Goal: Information Seeking & Learning: Learn about a topic

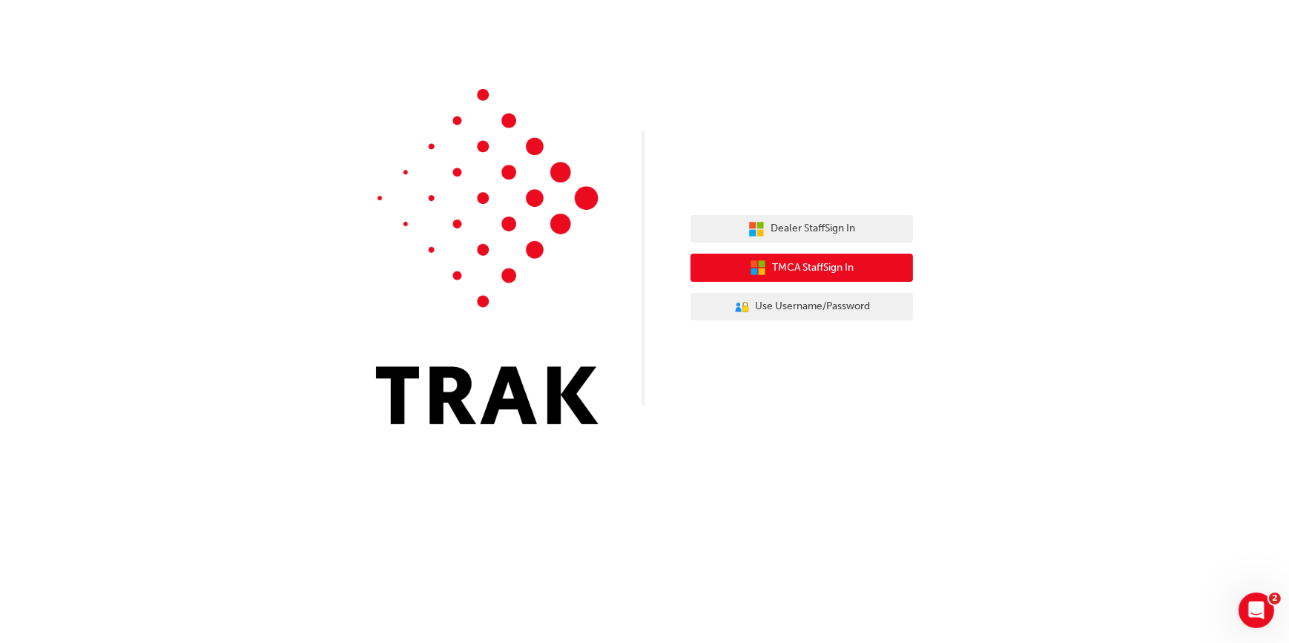
click at [803, 271] on span "TMCA Staff Sign In" at bounding box center [813, 268] width 82 height 17
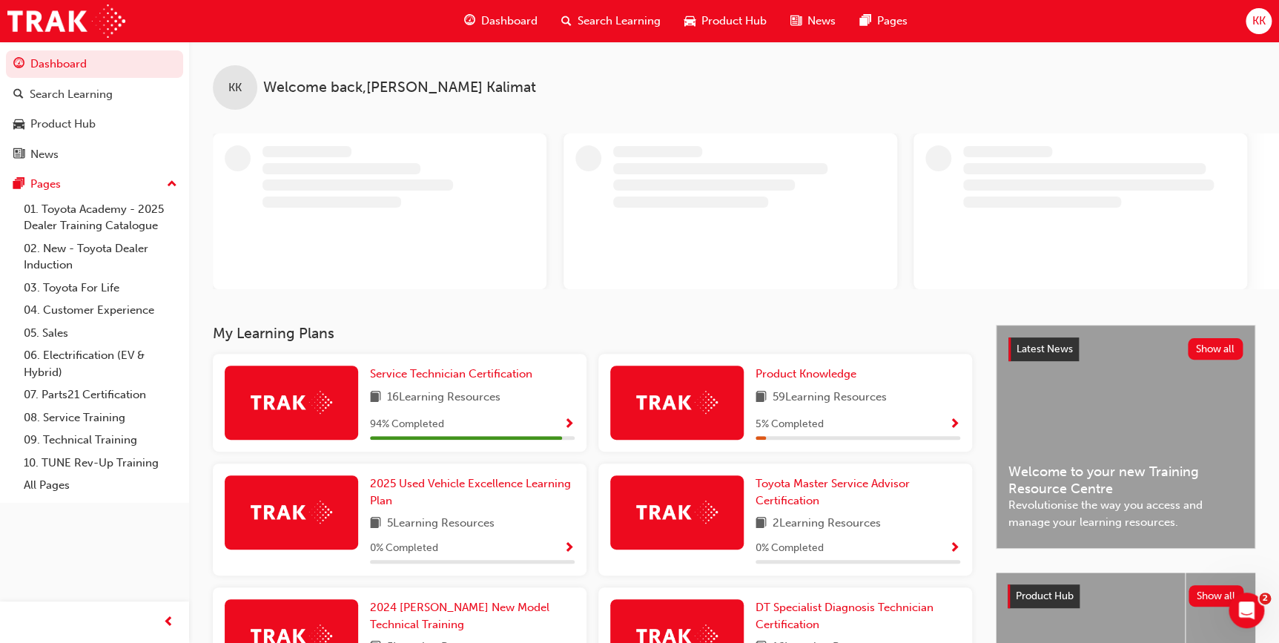
click at [570, 423] on span "Show Progress" at bounding box center [569, 424] width 11 height 13
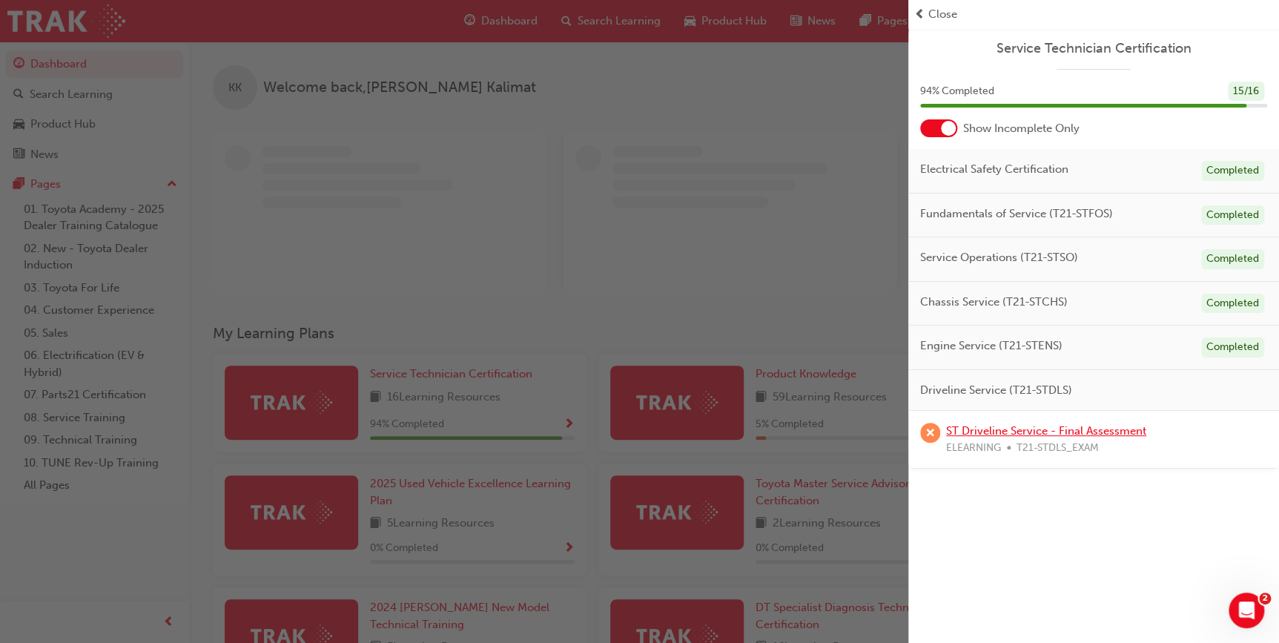
click at [973, 430] on link "ST Driveline Service - Final Assessment" at bounding box center [1046, 430] width 200 height 13
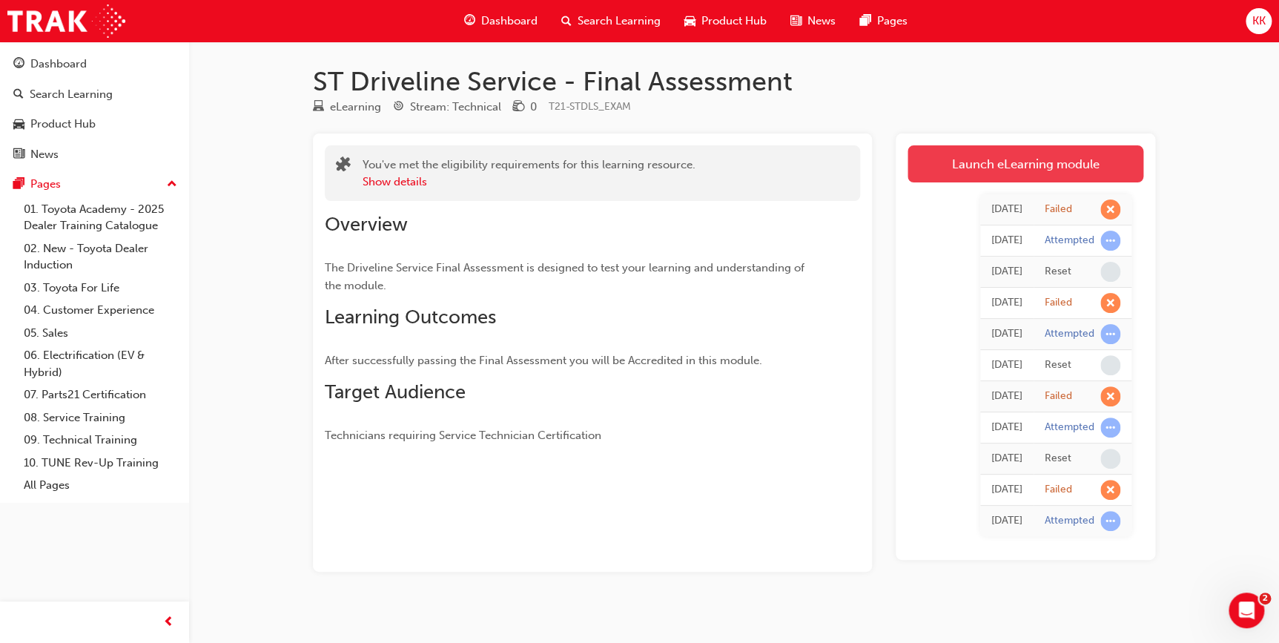
click at [1083, 168] on link "Launch eLearning module" at bounding box center [1026, 163] width 236 height 37
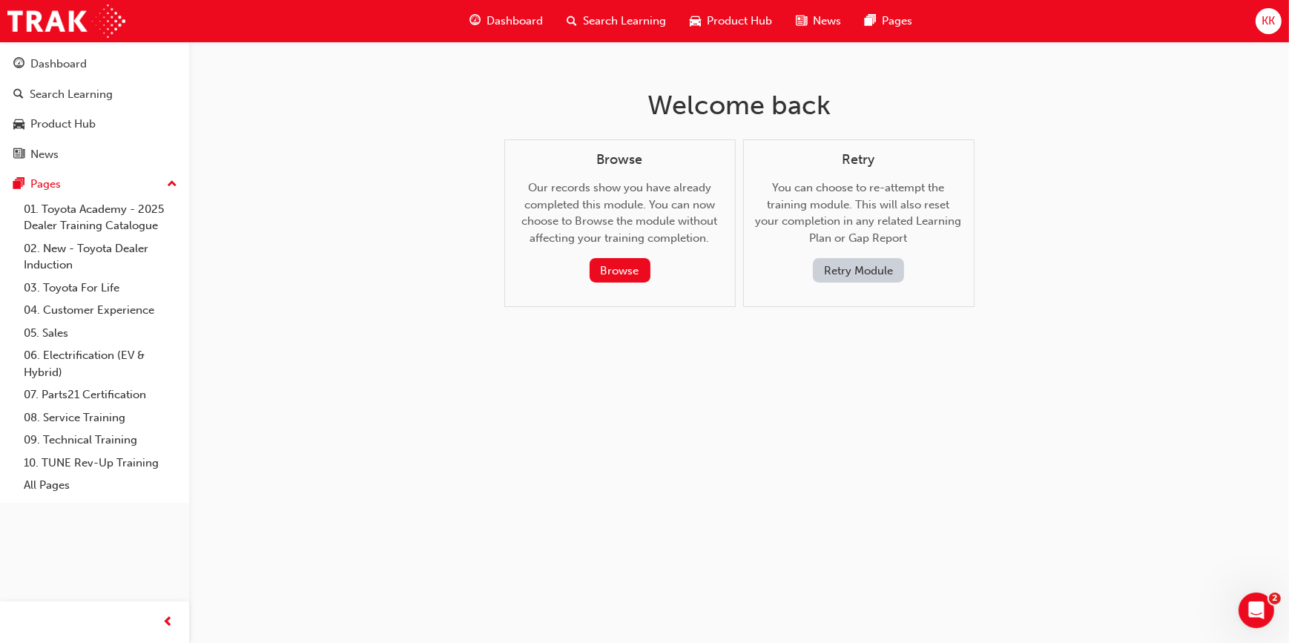
click at [853, 269] on button "Retry Module" at bounding box center [858, 270] width 91 height 24
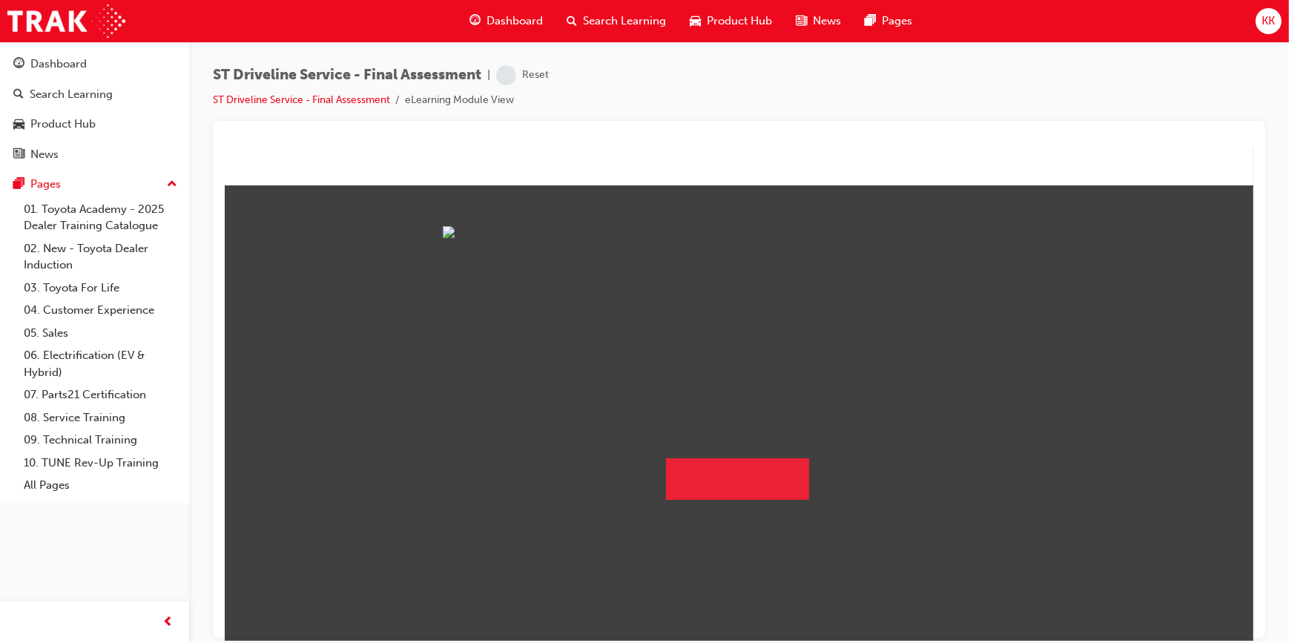
scroll to position [22, 0]
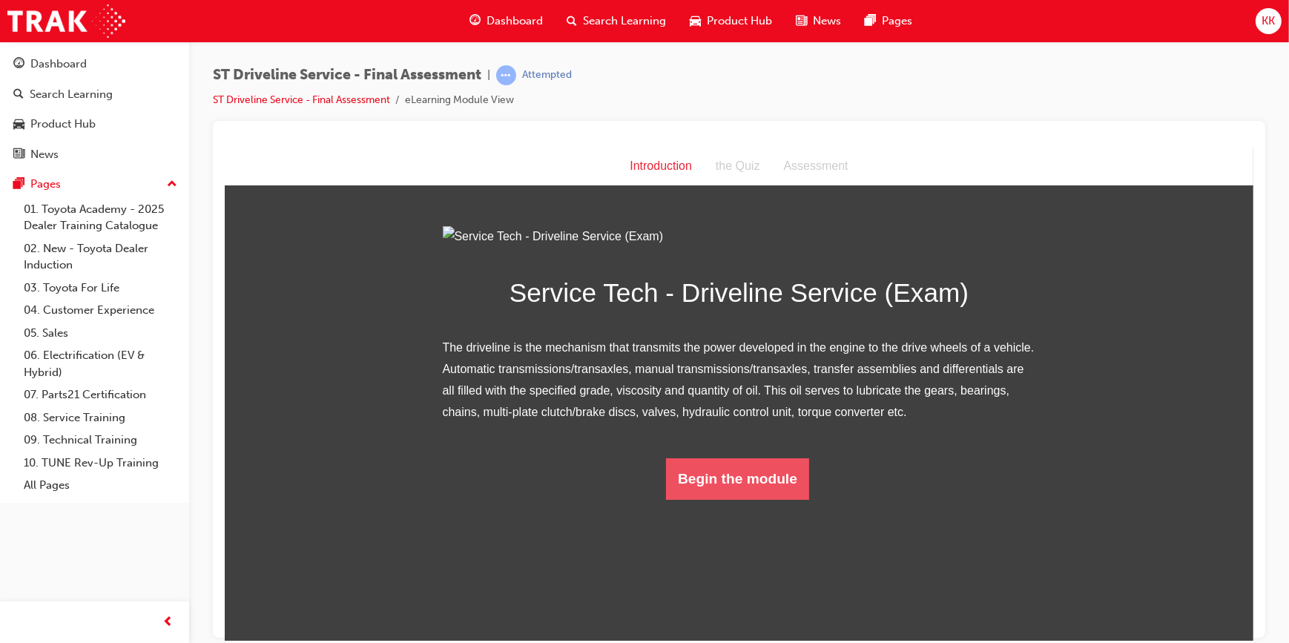
click at [751, 499] on button "Begin the module" at bounding box center [736, 479] width 143 height 42
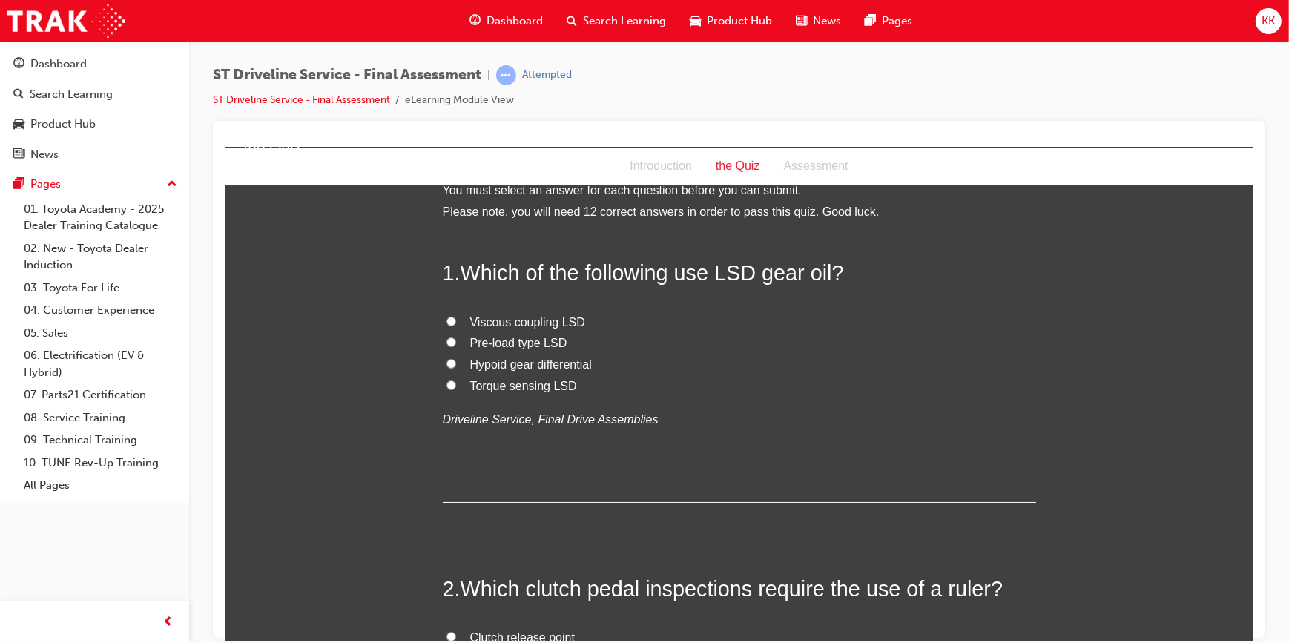
scroll to position [0, 0]
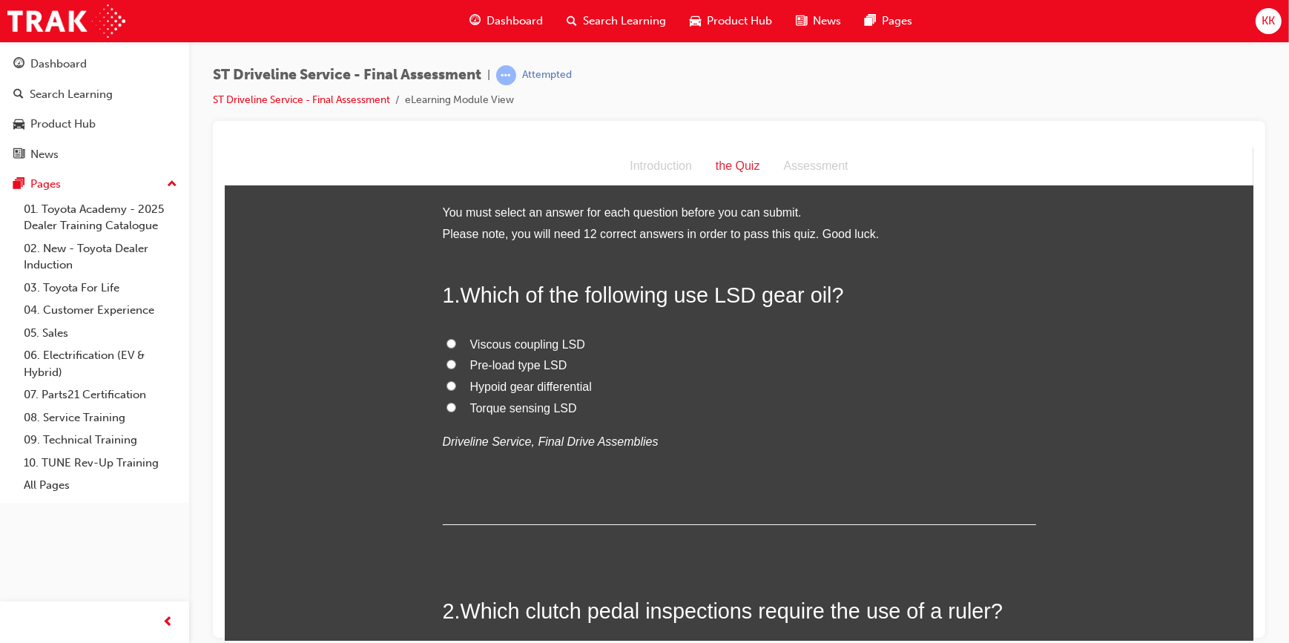
click at [446, 384] on input "Hypoid gear differential" at bounding box center [451, 386] width 10 height 10
radio input "true"
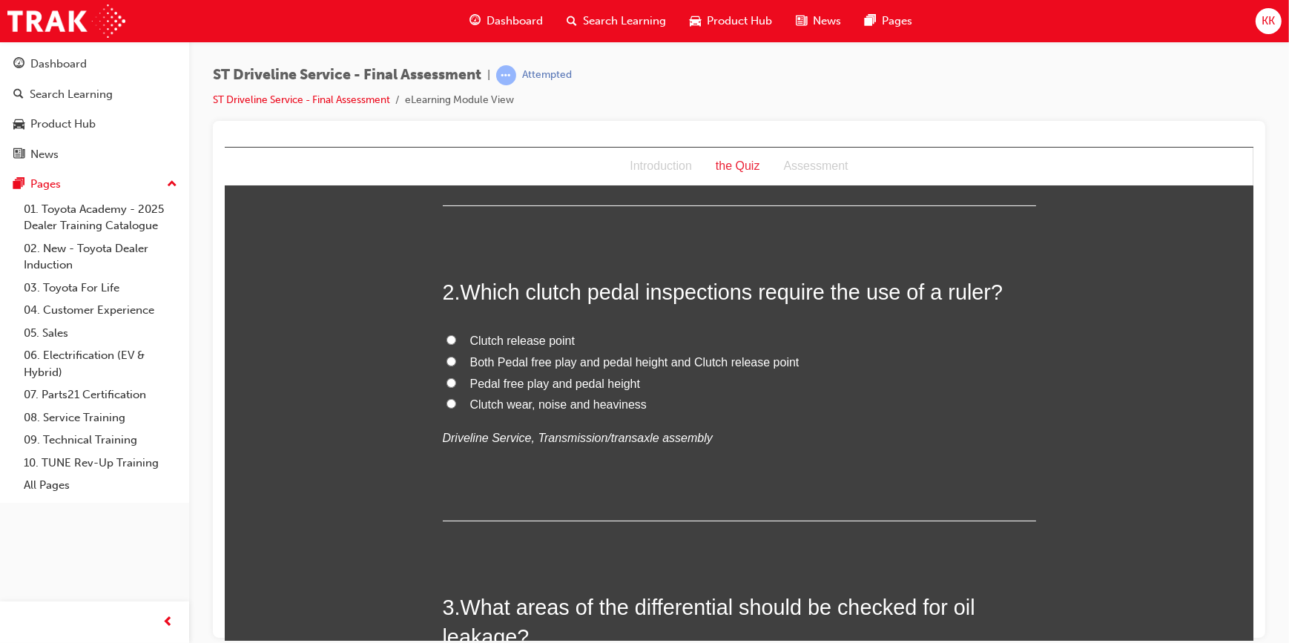
scroll to position [319, 0]
click at [446, 359] on input "Both Pedal free play and pedal height and Clutch release point" at bounding box center [451, 361] width 10 height 10
radio input "true"
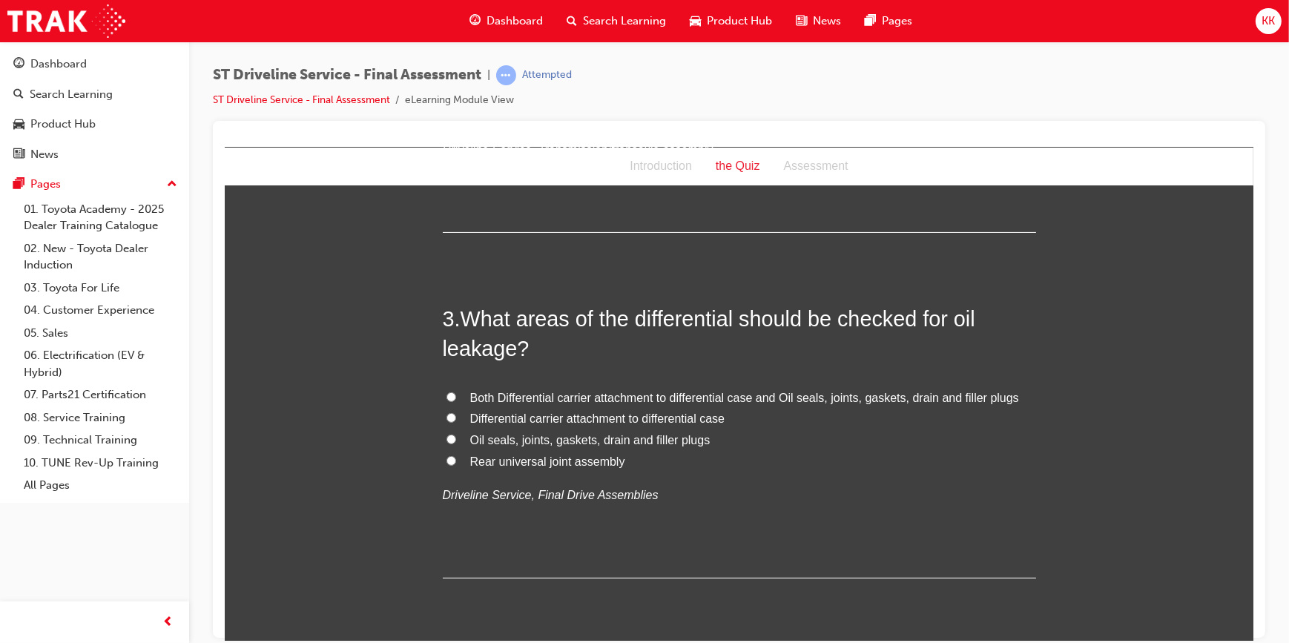
scroll to position [608, 0]
click at [446, 435] on input "Oil seals, joints, gaskets, drain and filler plugs" at bounding box center [451, 438] width 10 height 10
radio input "true"
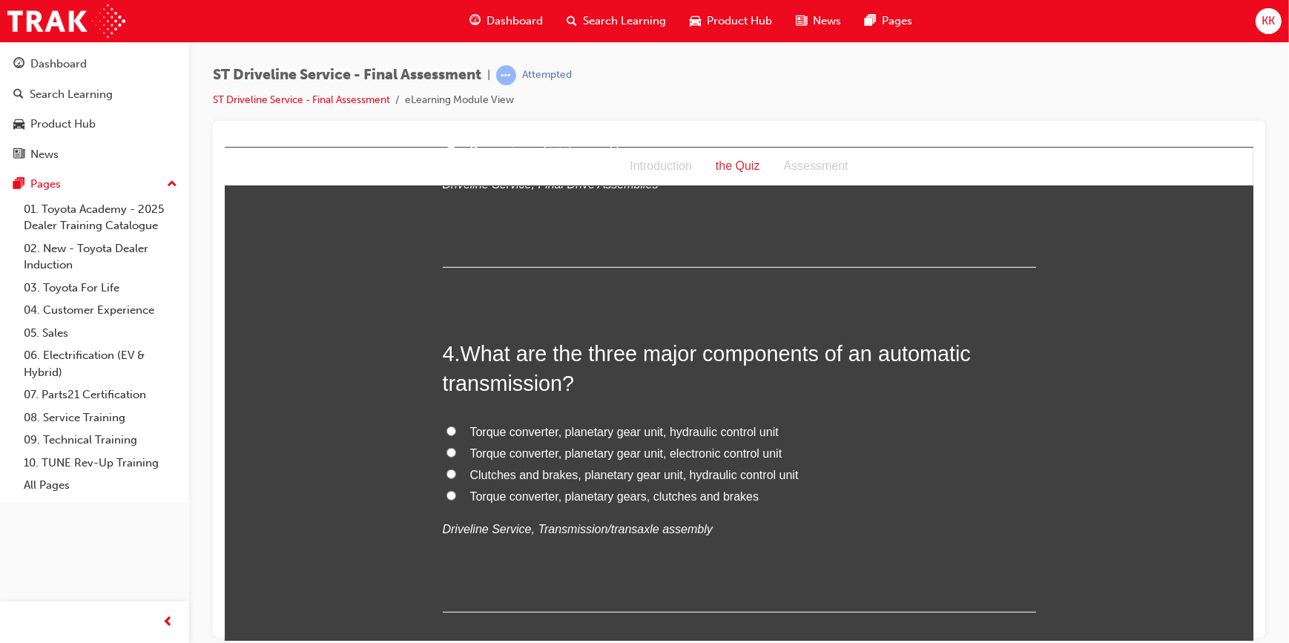
scroll to position [865, 0]
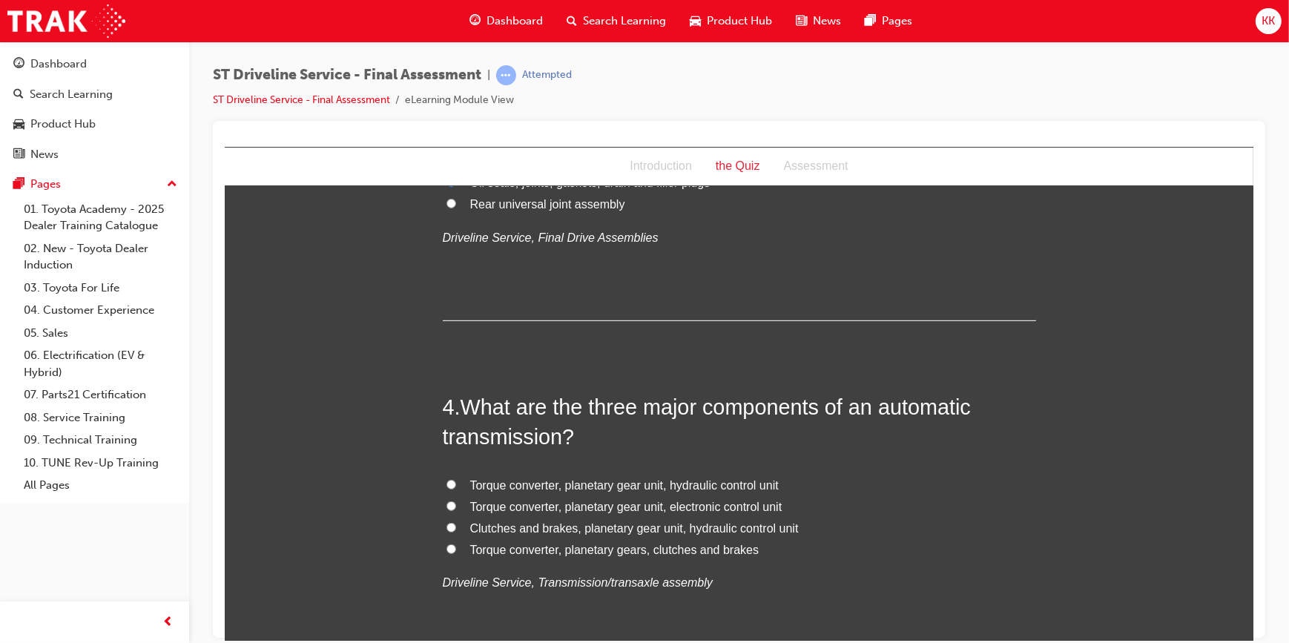
click at [1257, 270] on div at bounding box center [739, 379] width 1053 height 517
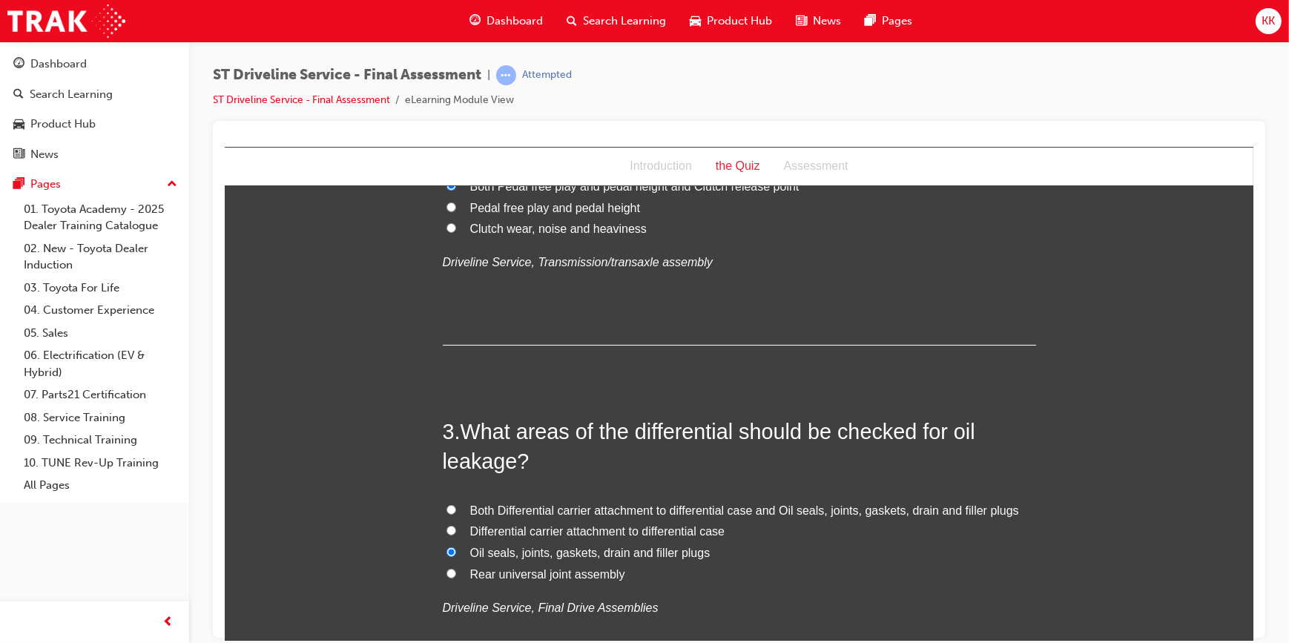
scroll to position [630, 0]
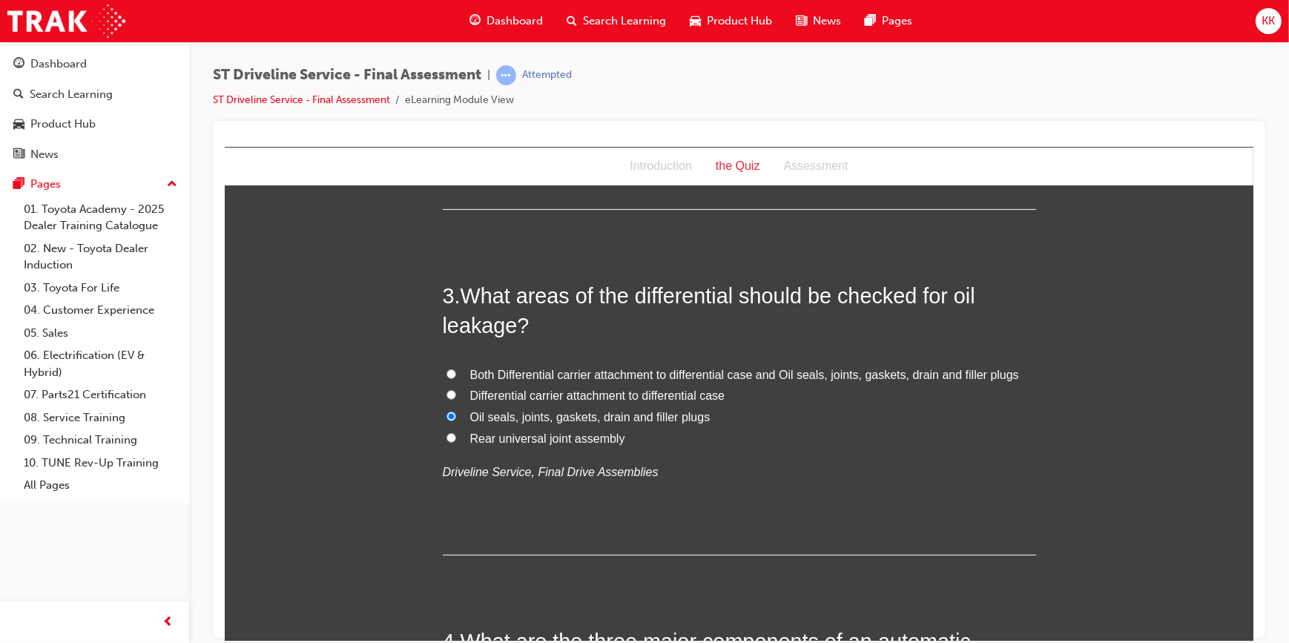
click at [446, 373] on input "Both Differential carrier attachment to differential case and Oil seals, joints…" at bounding box center [451, 374] width 10 height 10
radio input "true"
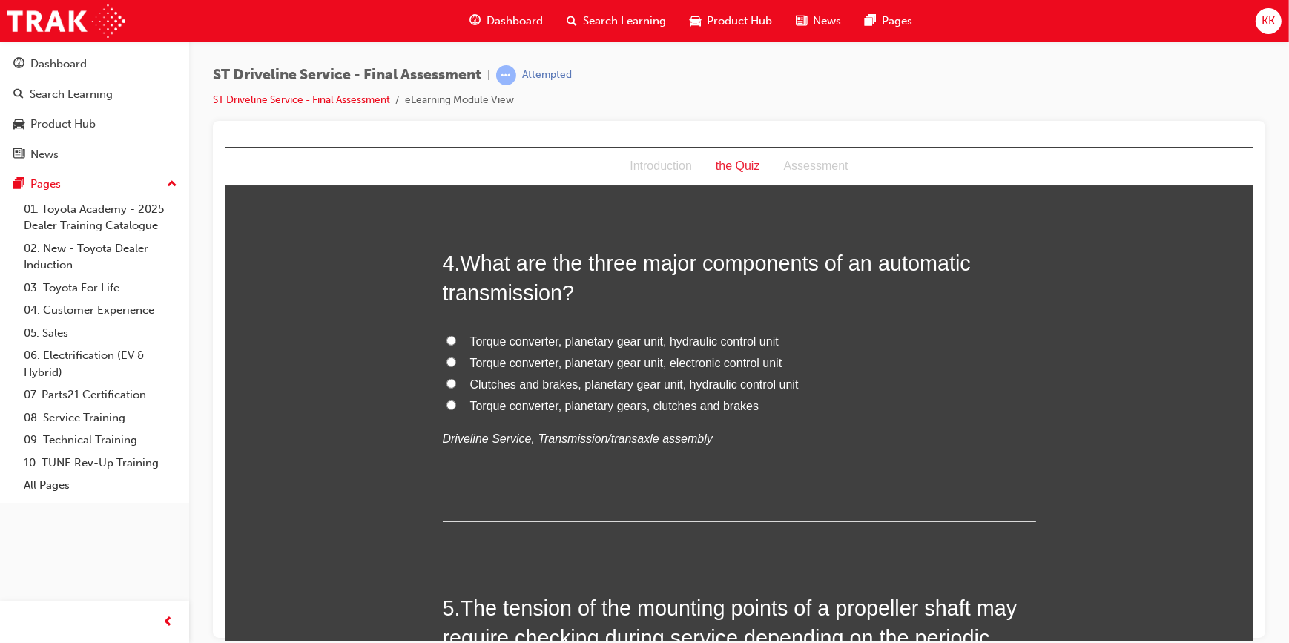
scroll to position [1001, 0]
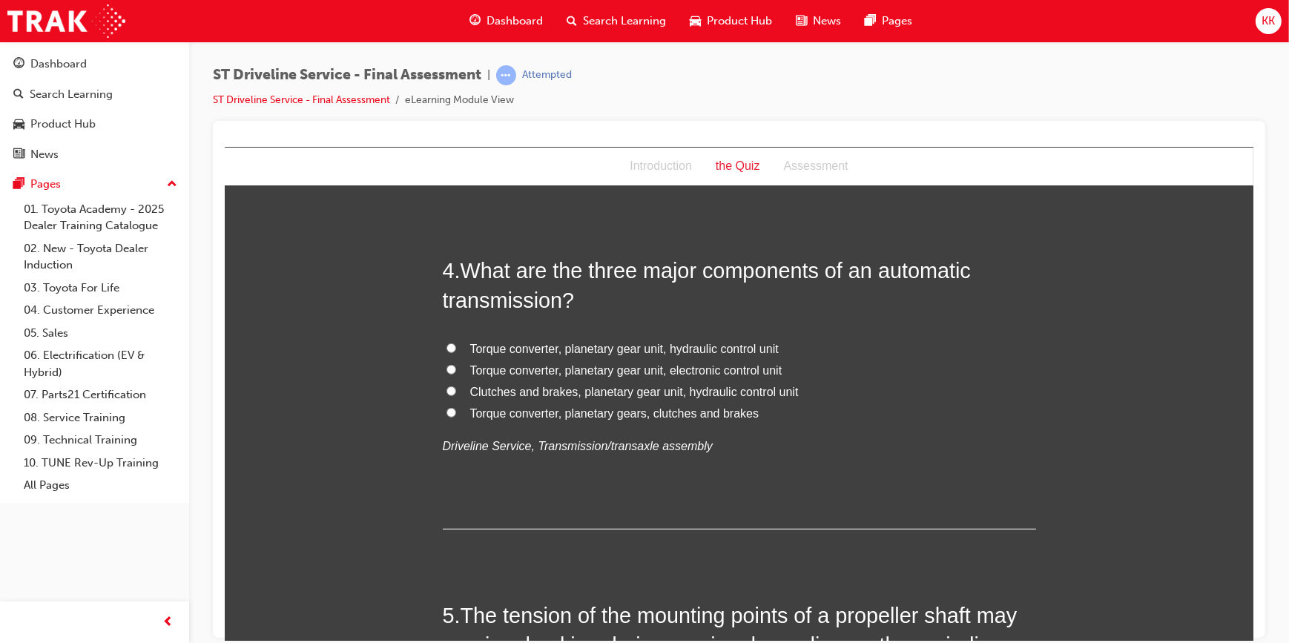
click at [446, 346] on input "Torque converter, planetary gear unit, hydraulic control unit" at bounding box center [451, 348] width 10 height 10
radio input "true"
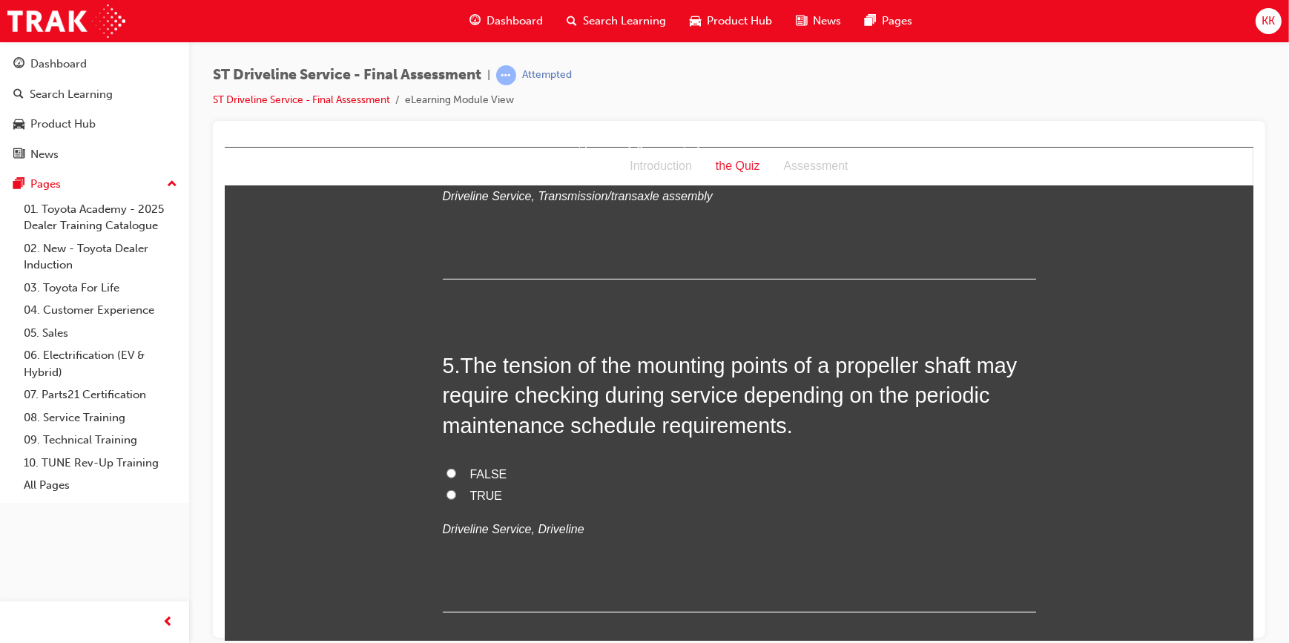
scroll to position [1274, 0]
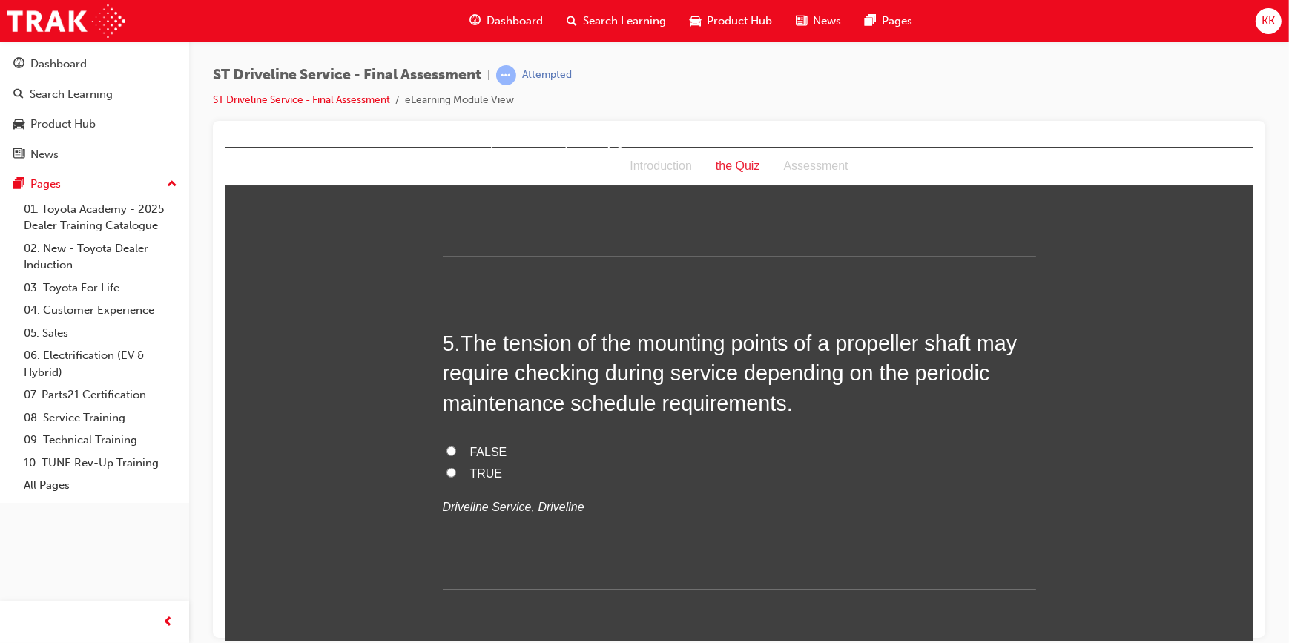
click at [446, 473] on input "TRUE" at bounding box center [451, 472] width 10 height 10
radio input "true"
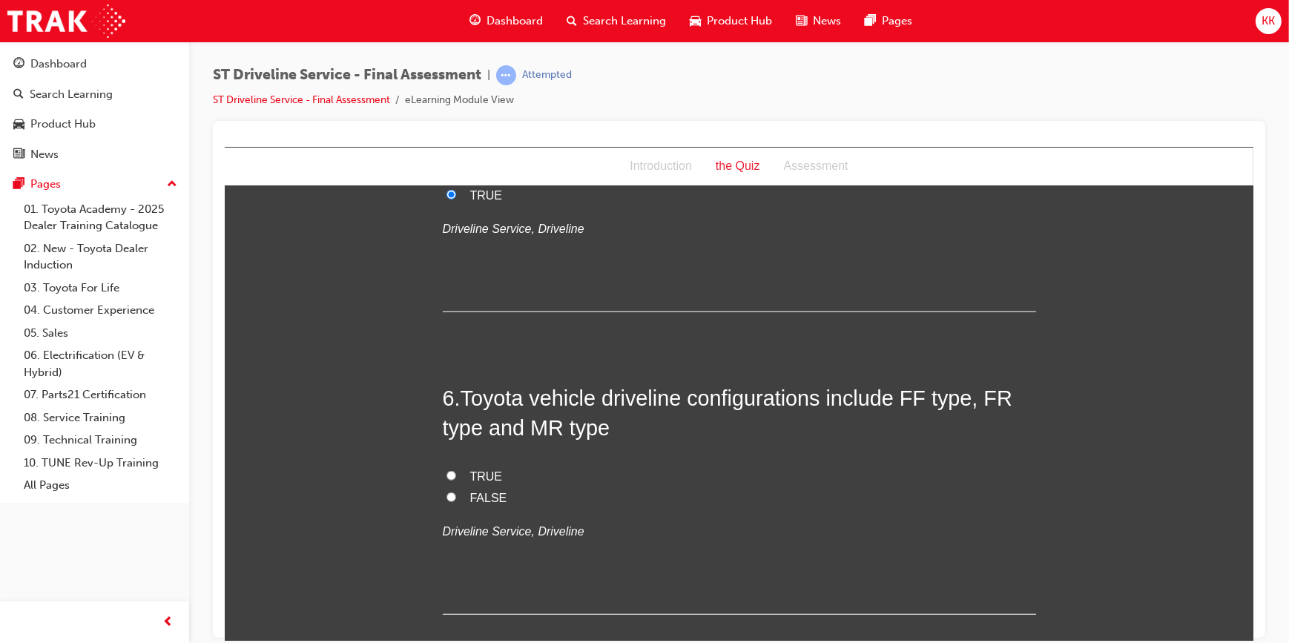
scroll to position [1554, 0]
click at [472, 475] on span "TRUE" at bounding box center [486, 473] width 33 height 13
click at [455, 475] on input "TRUE" at bounding box center [451, 473] width 10 height 10
radio input "true"
drag, startPoint x: 625, startPoint y: 518, endPoint x: 615, endPoint y: 446, distance: 72.7
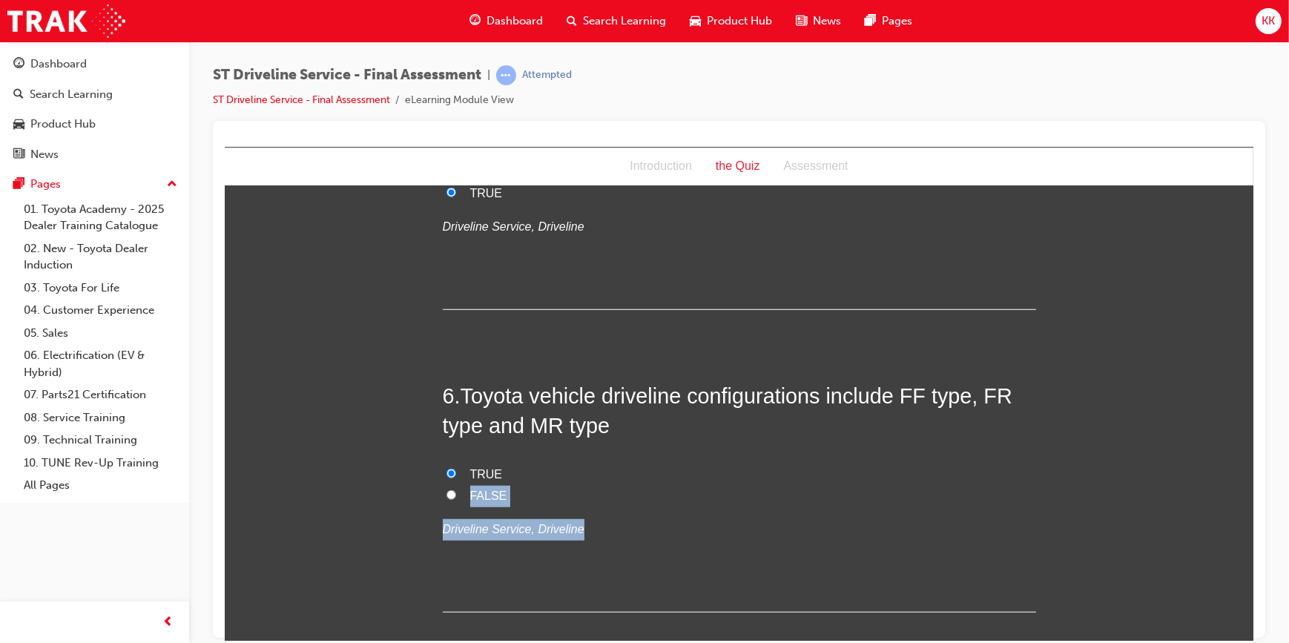
click at [615, 446] on div "6 . Toyota vehicle driveline configurations include FF type, FR type and MR typ…" at bounding box center [738, 496] width 593 height 231
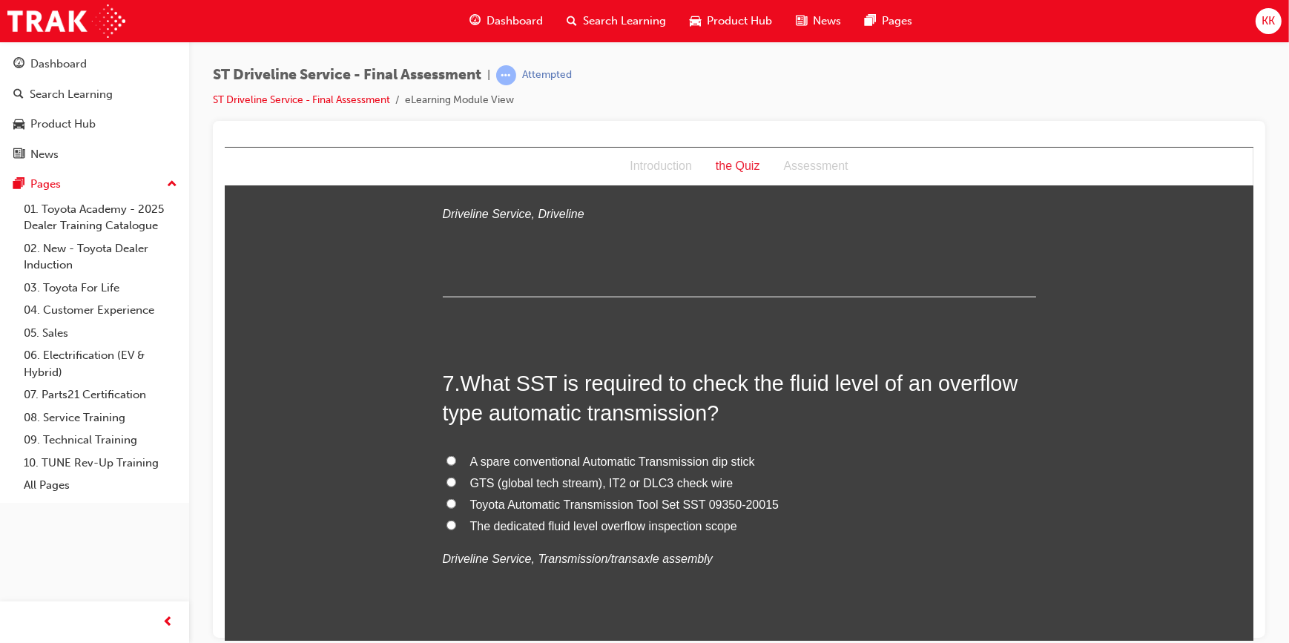
scroll to position [1869, 0]
click at [446, 504] on input "Toyota Automatic Transmission Tool Set SST 09350-20015" at bounding box center [451, 503] width 10 height 10
radio input "true"
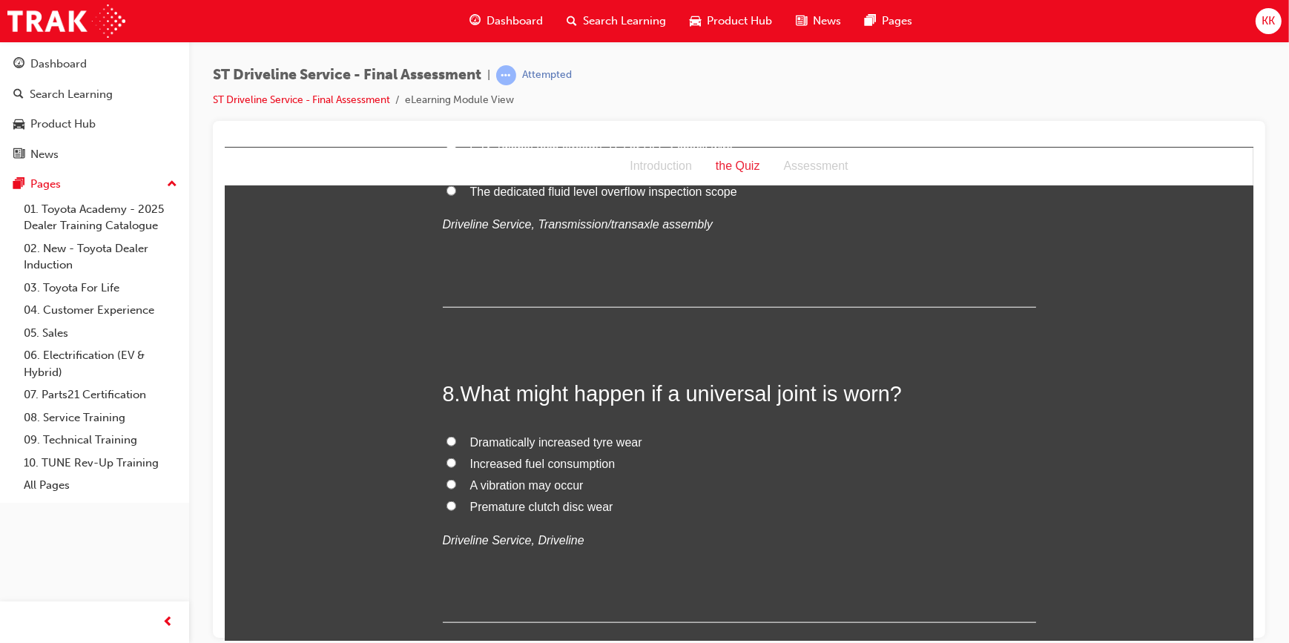
scroll to position [2204, 0]
click at [487, 480] on span "A vibration may occur" at bounding box center [526, 484] width 113 height 13
click at [455, 480] on input "A vibration may occur" at bounding box center [451, 483] width 10 height 10
radio input "true"
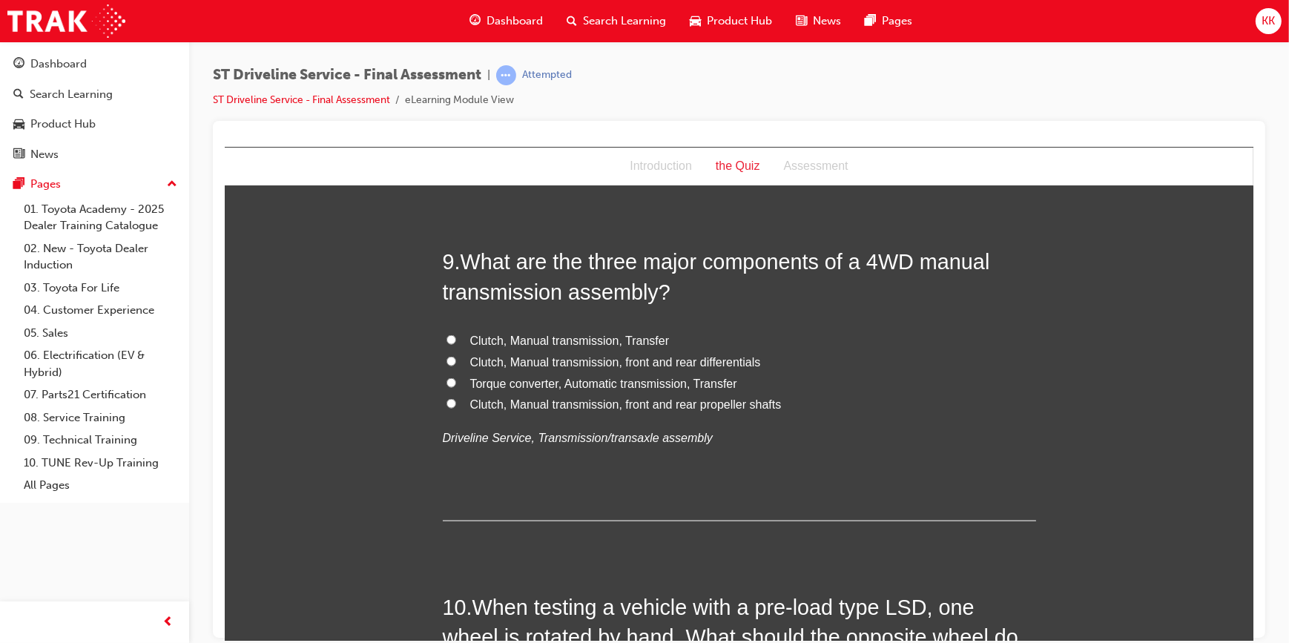
scroll to position [2653, 0]
click at [495, 339] on span "Clutch, Manual transmission, Transfer" at bounding box center [570, 338] width 200 height 13
click at [455, 339] on input "Clutch, Manual transmission, Transfer" at bounding box center [451, 337] width 10 height 10
radio input "true"
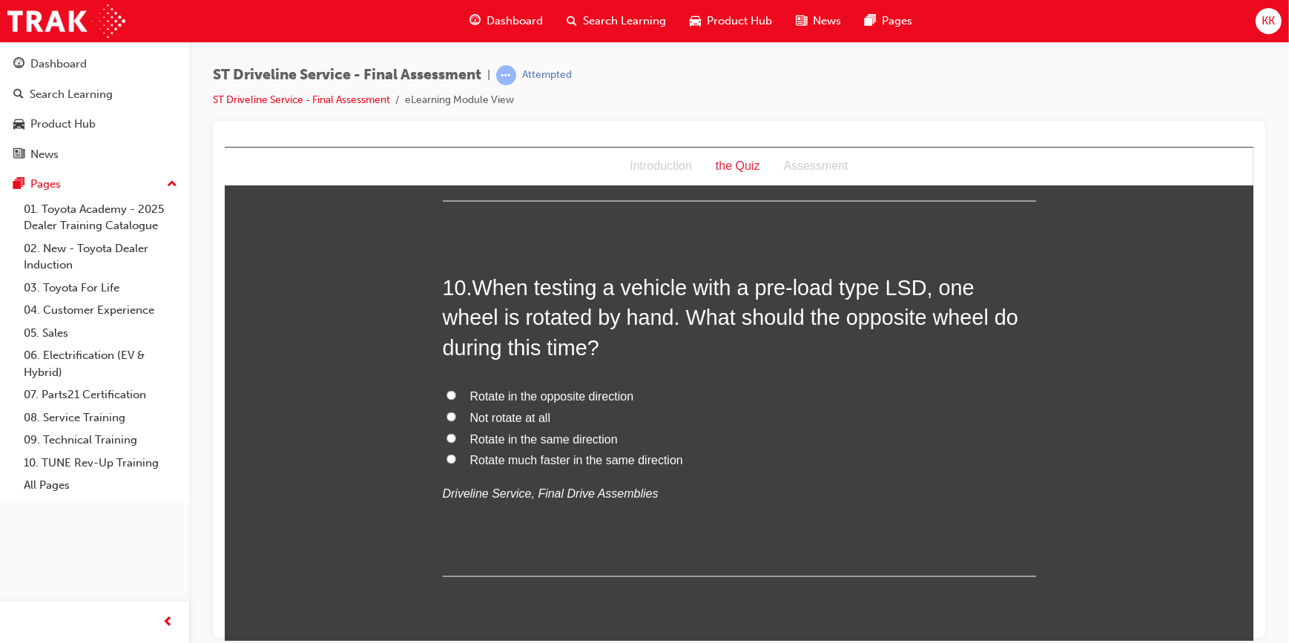
scroll to position [2865, 0]
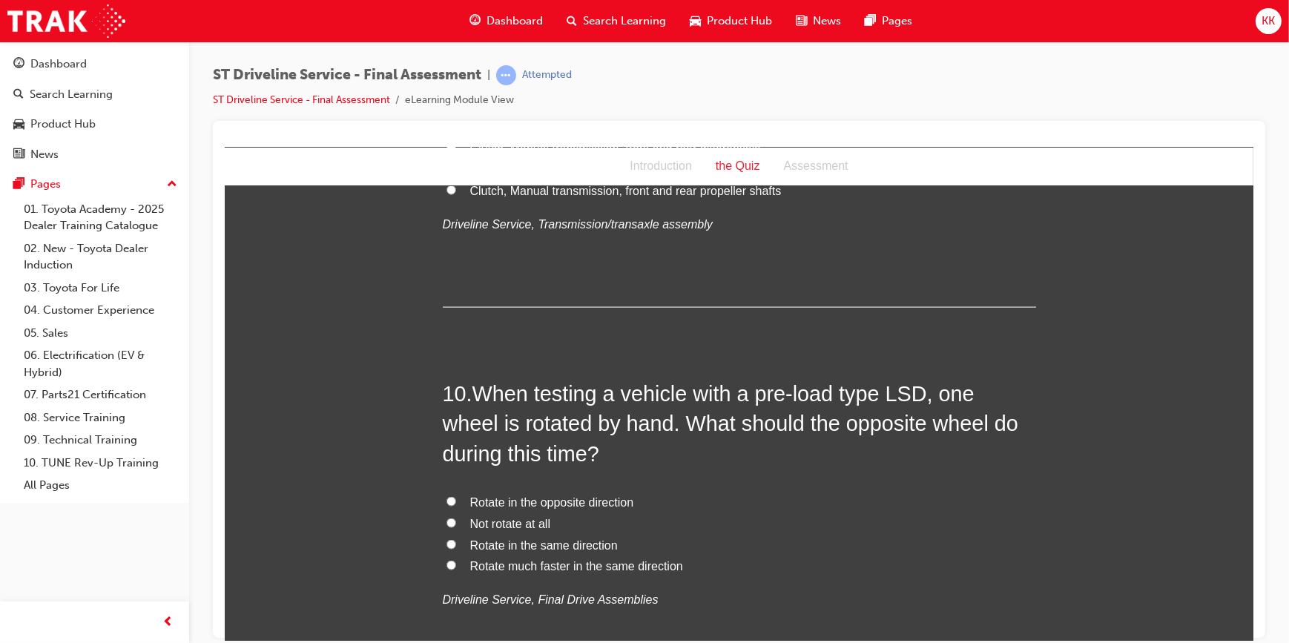
click at [479, 544] on span "Rotate in the same direction" at bounding box center [544, 545] width 148 height 13
click at [455, 544] on input "Rotate in the same direction" at bounding box center [451, 544] width 10 height 10
radio input "true"
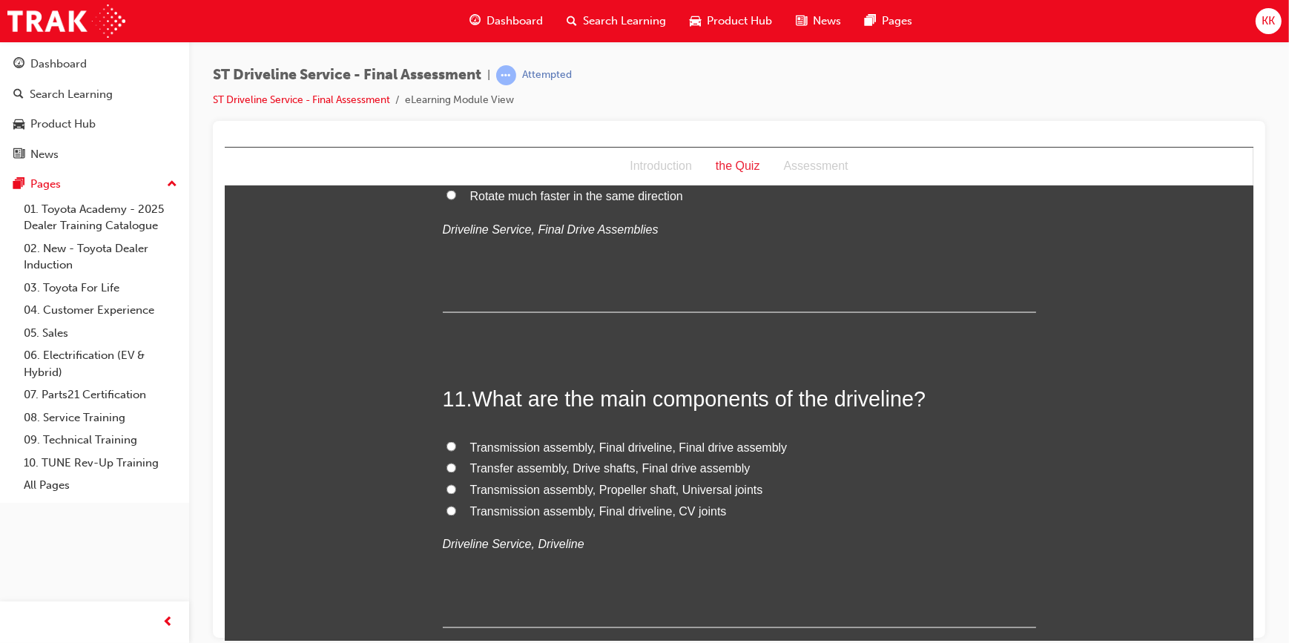
scroll to position [3281, 0]
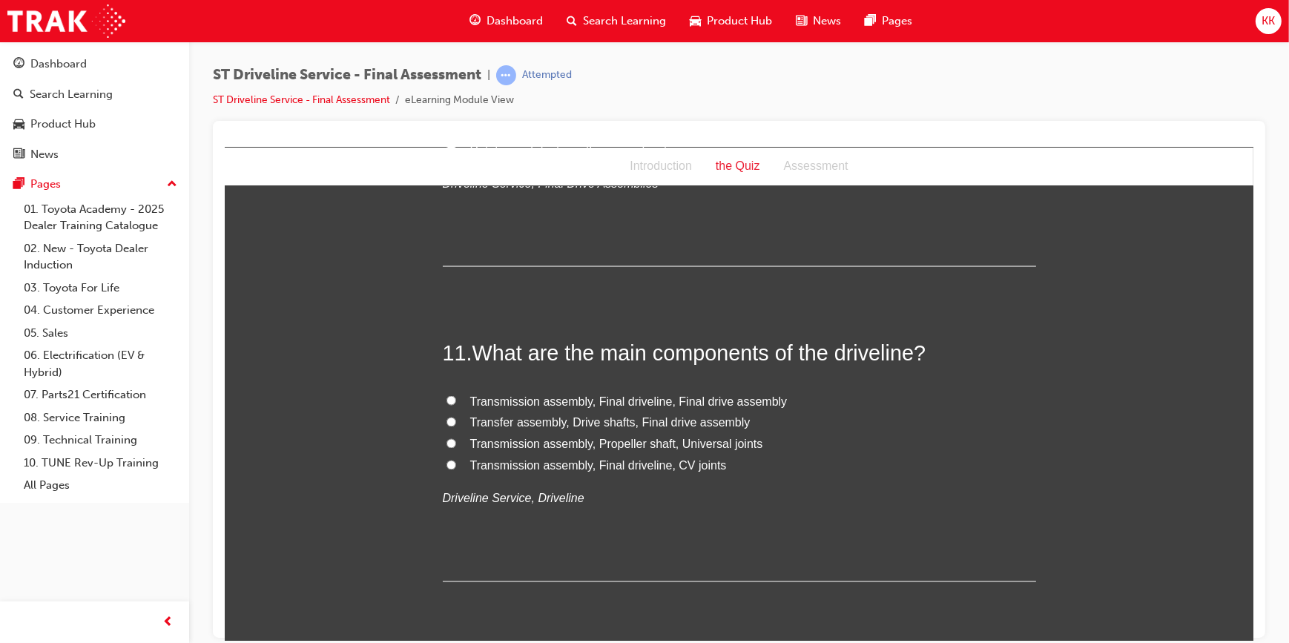
click at [524, 464] on span "Transmission assembly, Final driveline, CV joints" at bounding box center [598, 465] width 257 height 13
click at [455, 464] on input "Transmission assembly, Final driveline, CV joints" at bounding box center [451, 465] width 10 height 10
radio input "true"
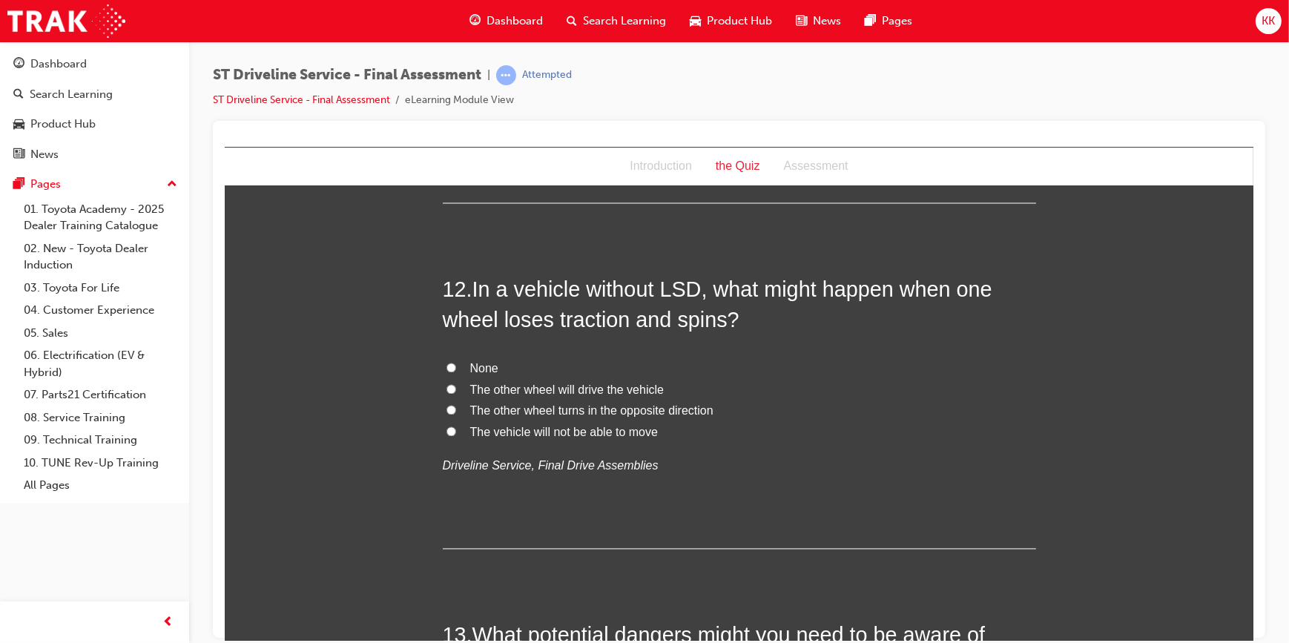
scroll to position [3666, 0]
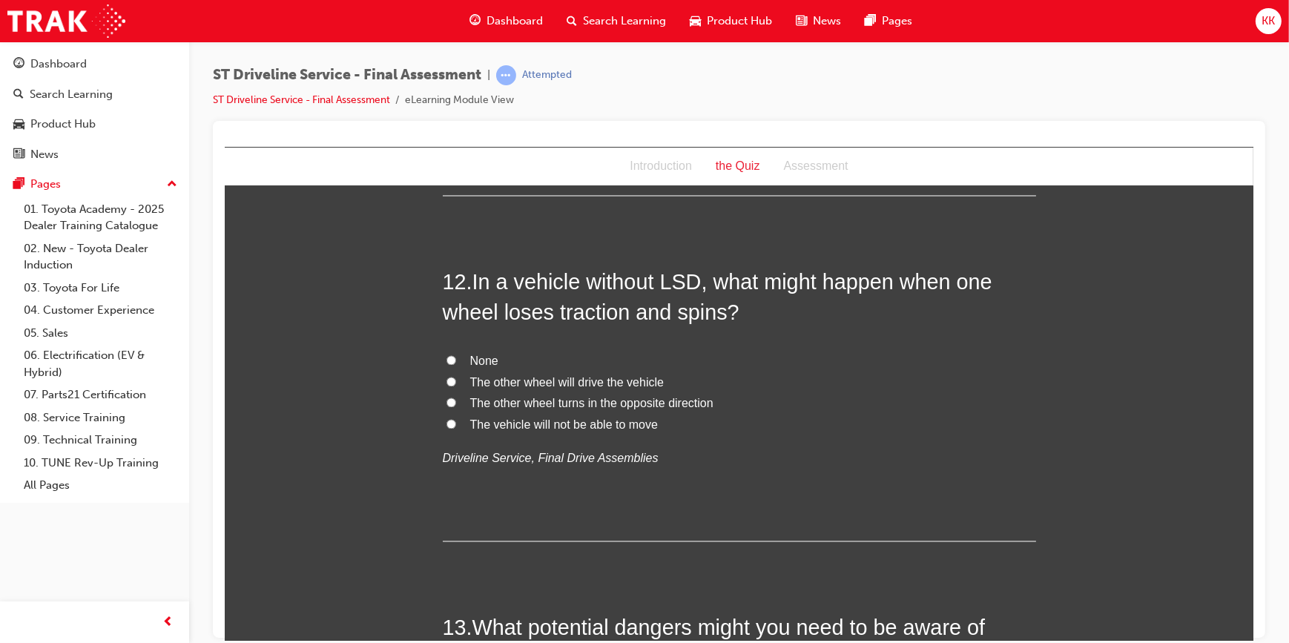
drag, startPoint x: 1247, startPoint y: 487, endPoint x: 1482, endPoint y: 669, distance: 297.2
click at [484, 423] on span "The vehicle will not be able to move" at bounding box center [564, 424] width 188 height 13
click at [455, 423] on input "The vehicle will not be able to move" at bounding box center [451, 424] width 10 height 10
radio input "true"
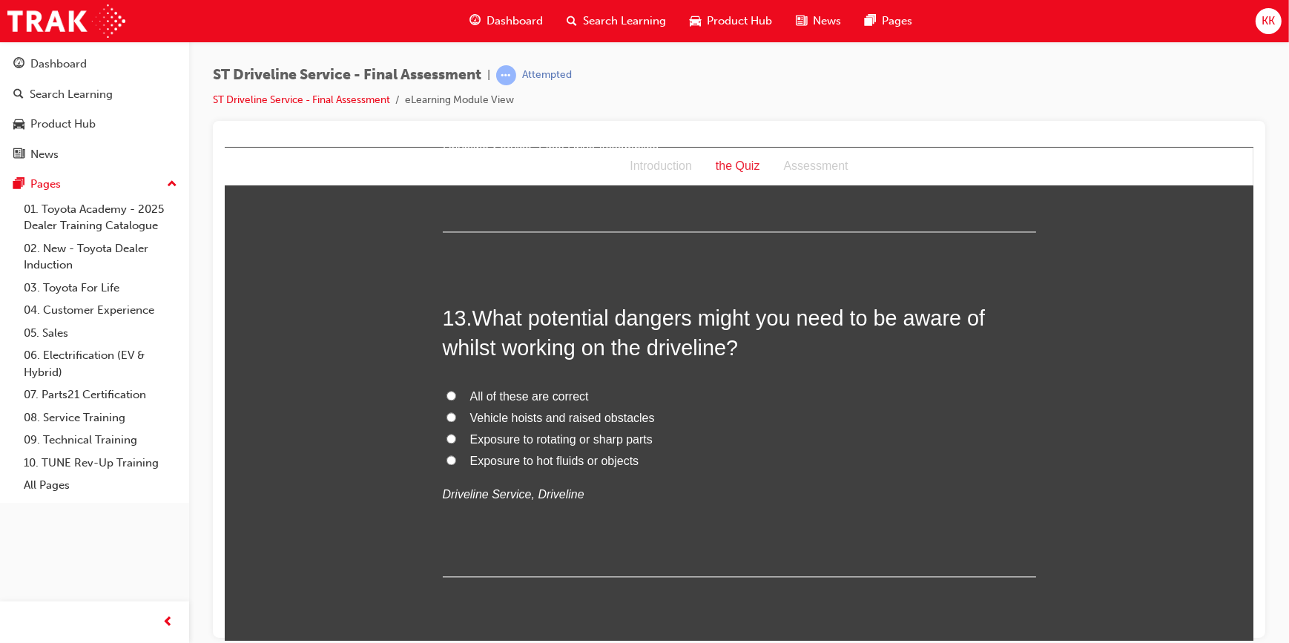
scroll to position [3991, 0]
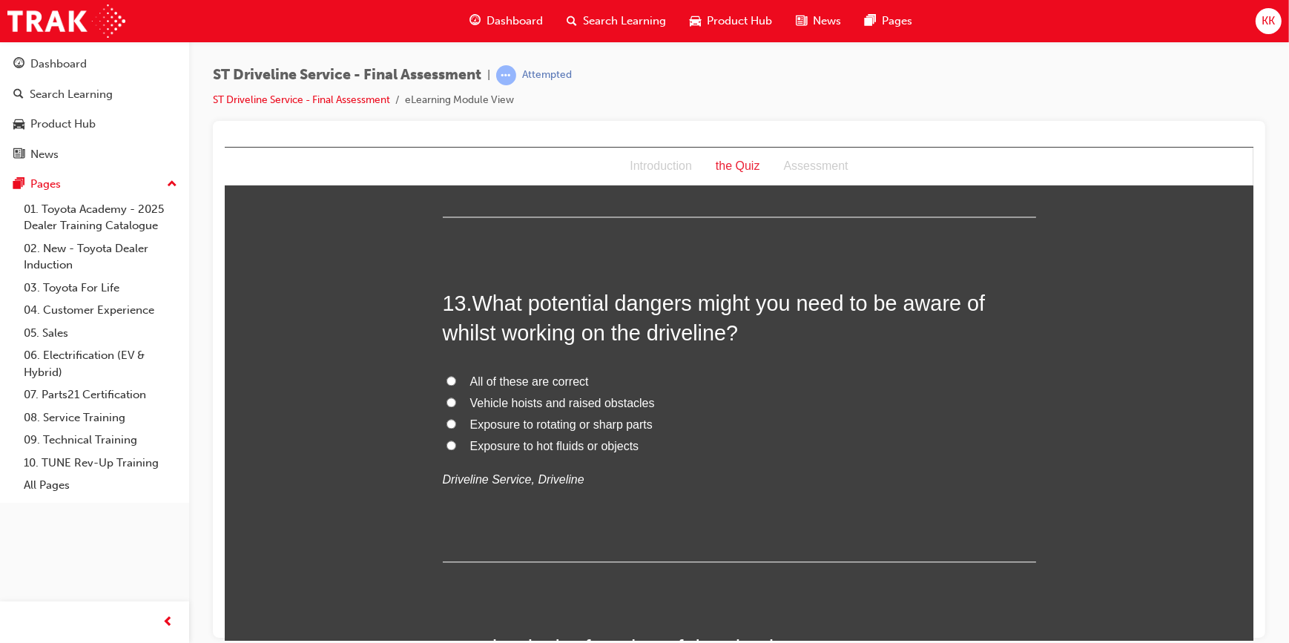
click at [446, 381] on input "All of these are correct" at bounding box center [451, 380] width 10 height 10
radio input "true"
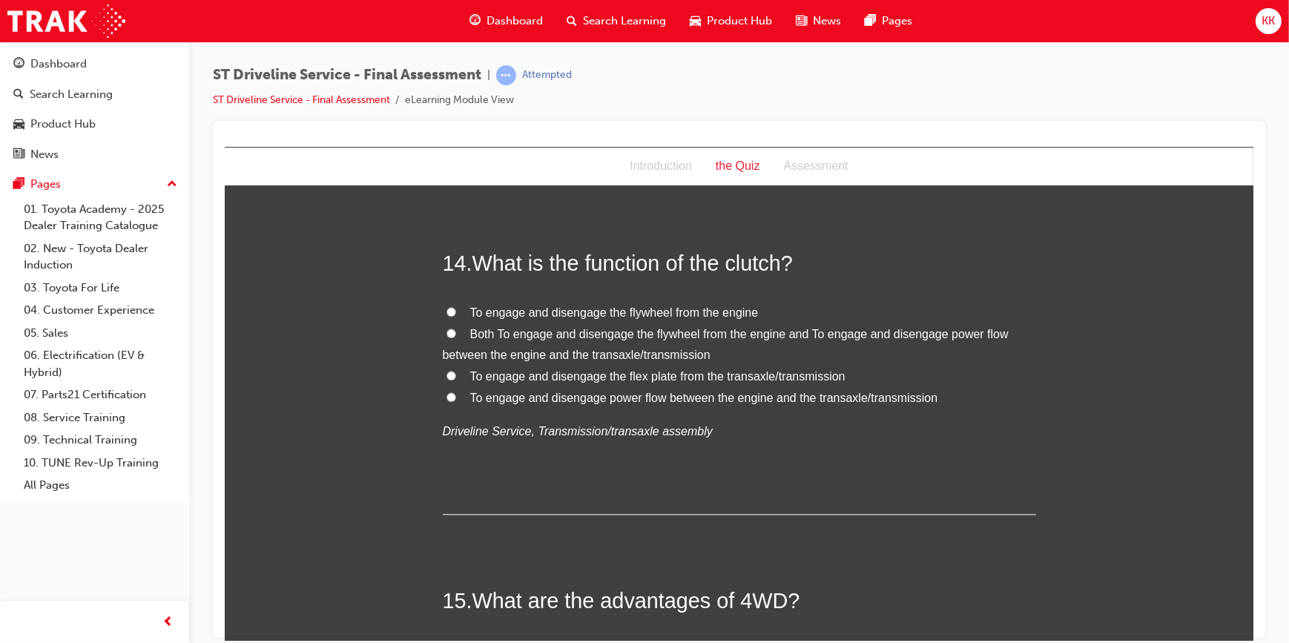
scroll to position [4376, 0]
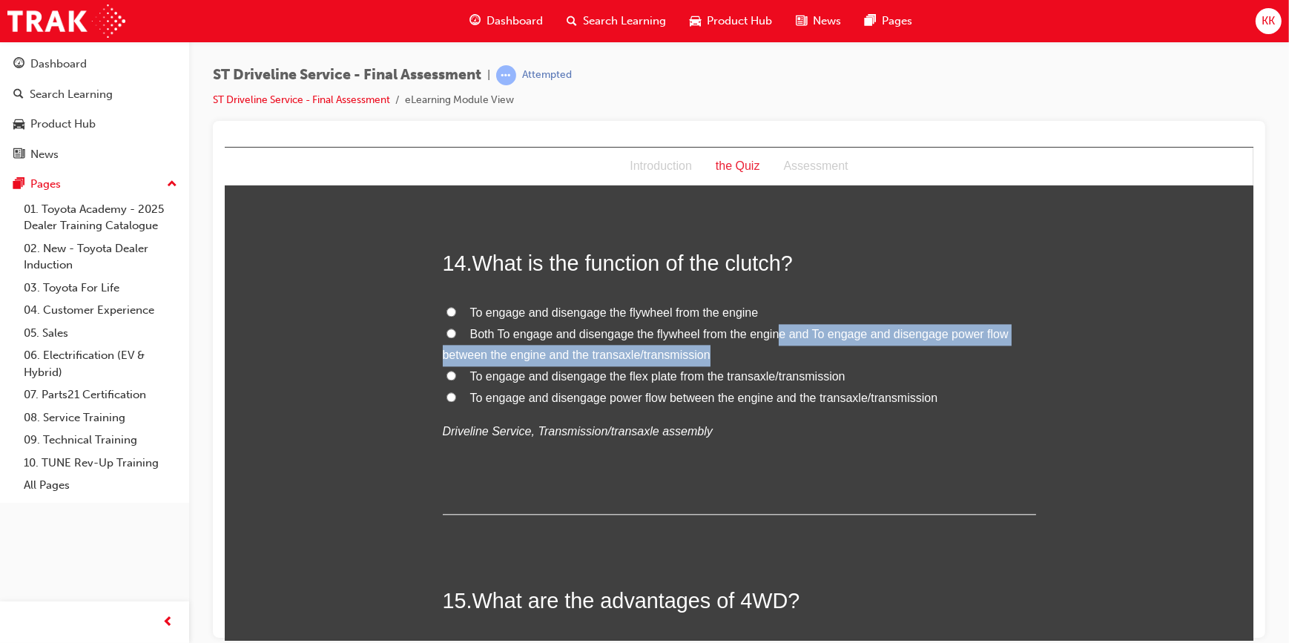
drag, startPoint x: 730, startPoint y: 346, endPoint x: 778, endPoint y: 340, distance: 48.6
click at [778, 340] on label "Both To engage and disengage the flywheel from the engine and To engage and dis…" at bounding box center [738, 344] width 593 height 43
drag, startPoint x: 778, startPoint y: 340, endPoint x: 740, endPoint y: 355, distance: 41.3
click at [740, 355] on label "Both To engage and disengage the flywheel from the engine and To engage and dis…" at bounding box center [738, 344] width 593 height 43
click at [455, 337] on input "Both To engage and disengage the flywheel from the engine and To engage and dis…" at bounding box center [451, 333] width 10 height 10
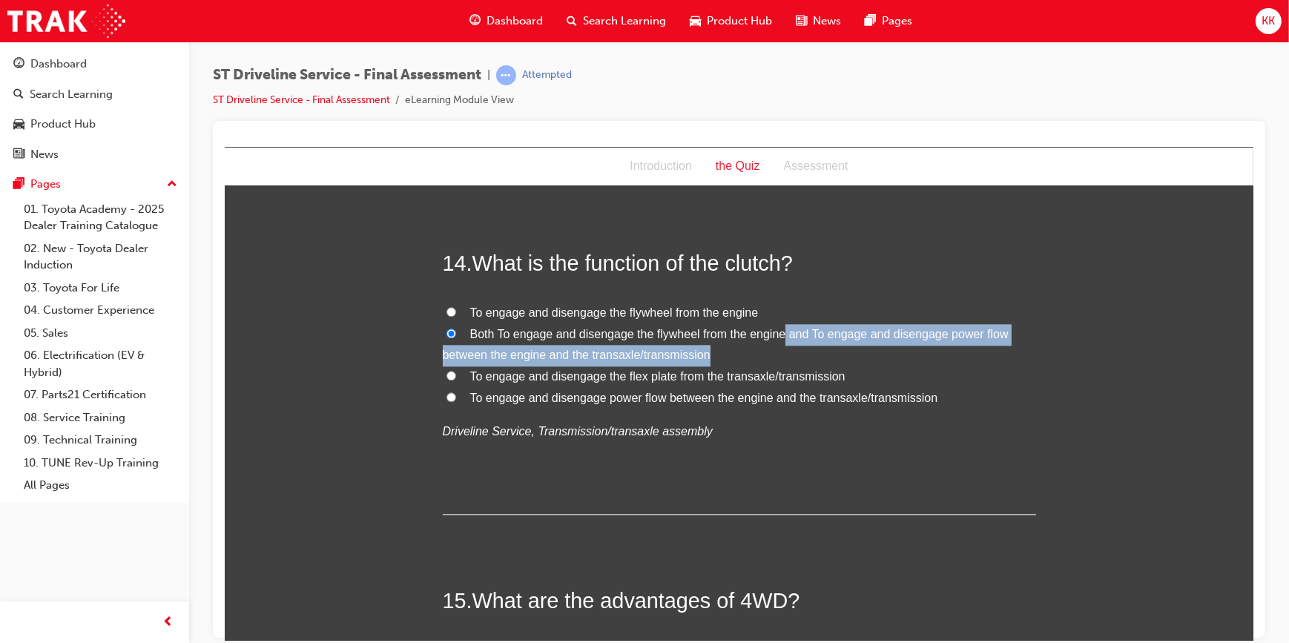
radio input "true"
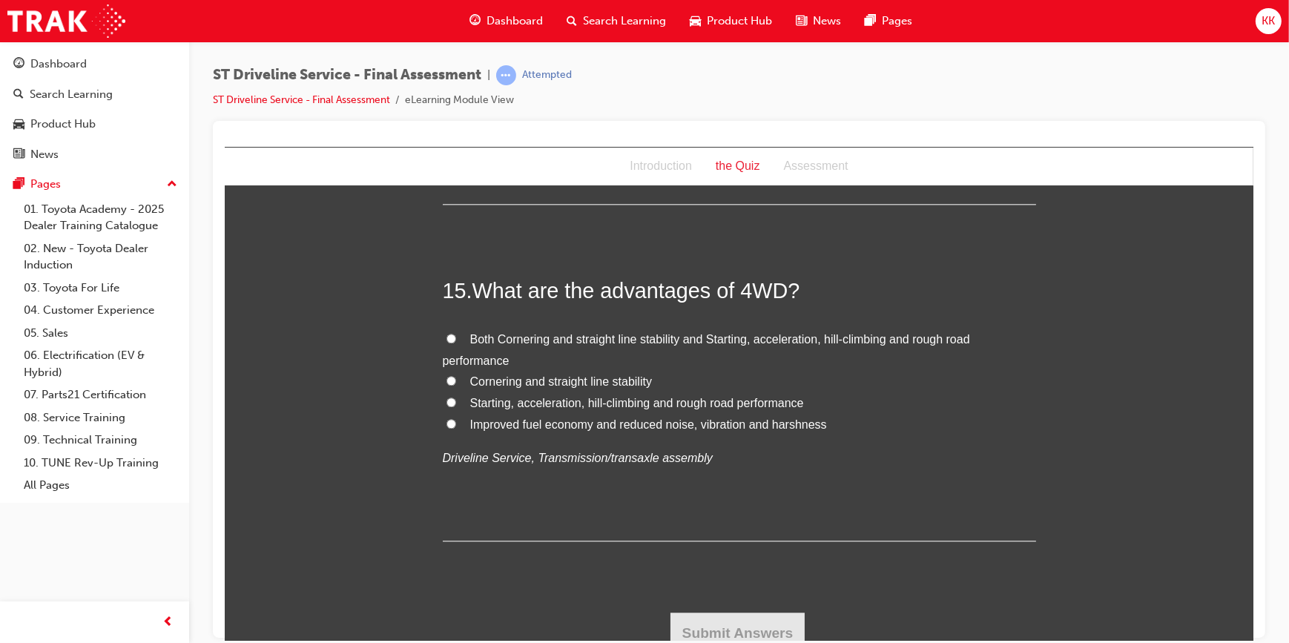
scroll to position [4697, 0]
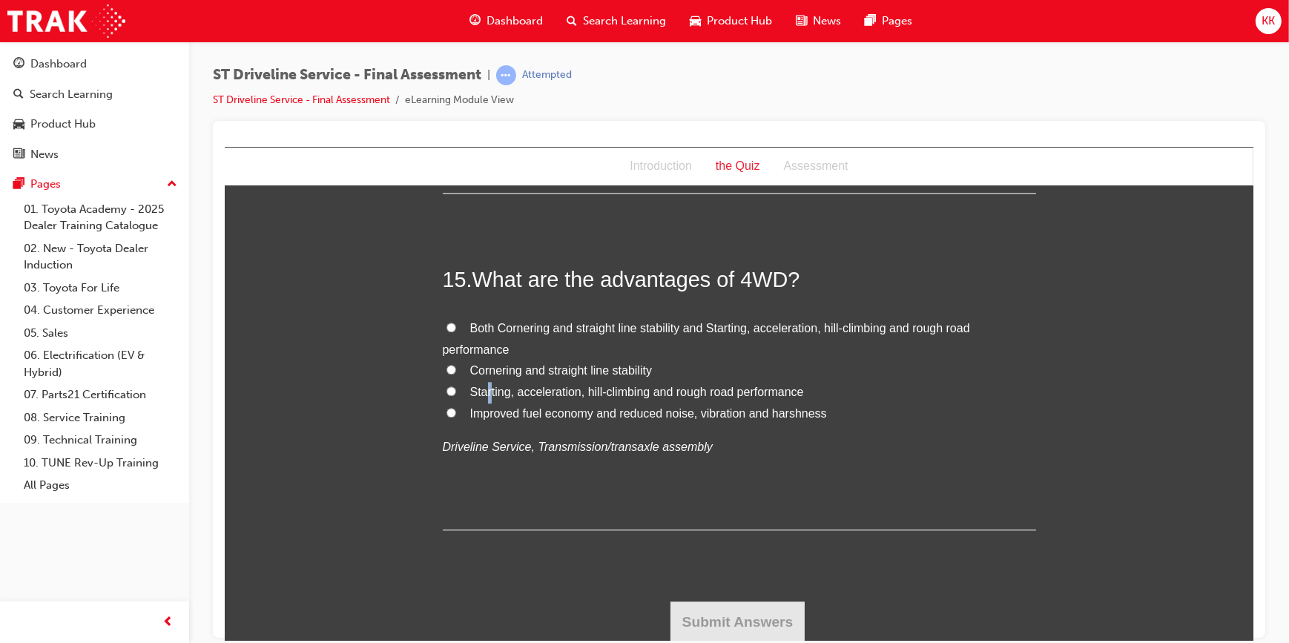
click at [484, 390] on span "Starting, acceleration, hill-climbing and rough road performance" at bounding box center [637, 391] width 334 height 13
drag, startPoint x: 484, startPoint y: 390, endPoint x: 446, endPoint y: 390, distance: 38.6
click at [446, 390] on input "Starting, acceleration, hill-climbing and rough road performance" at bounding box center [451, 391] width 10 height 10
radio input "true"
click at [728, 616] on button "Submit Answers" at bounding box center [737, 622] width 135 height 42
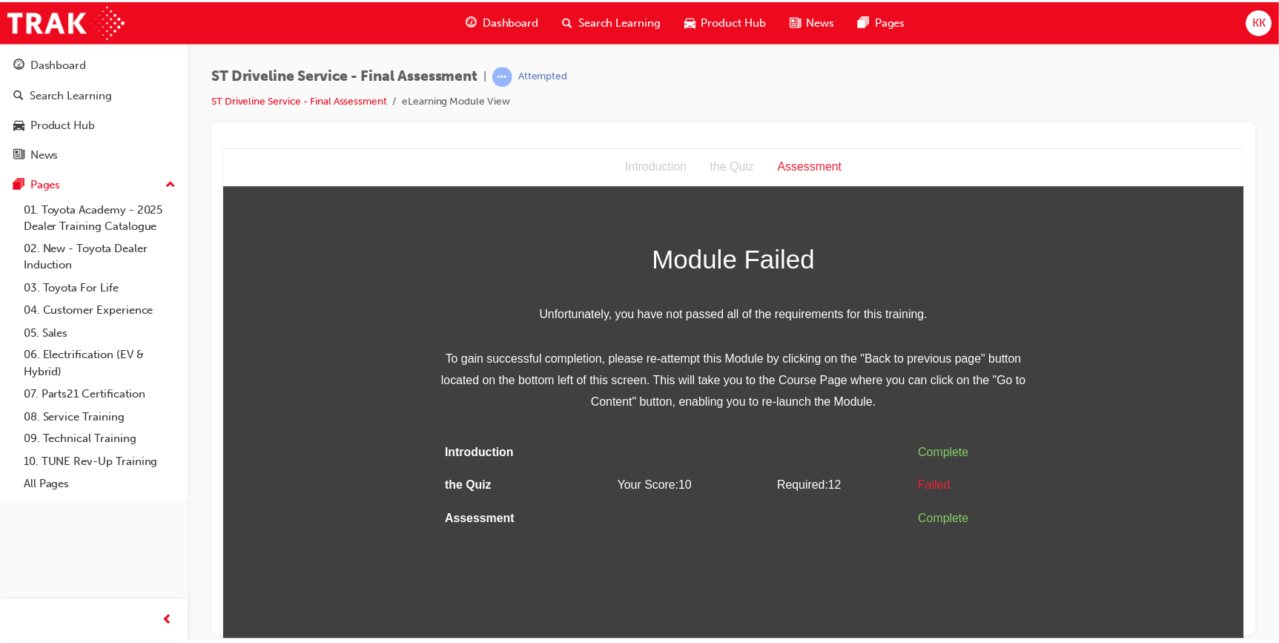
scroll to position [0, 0]
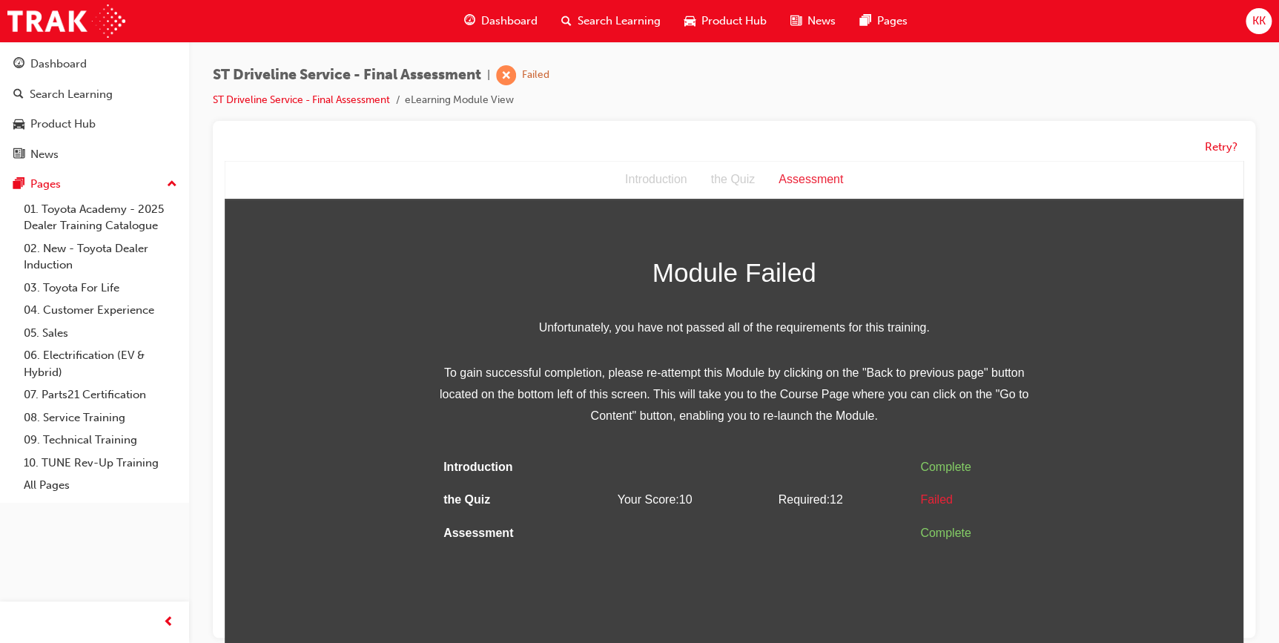
click at [671, 505] on span "Your Score: 10" at bounding box center [655, 499] width 75 height 13
click at [1226, 148] on button "Retry?" at bounding box center [1221, 146] width 33 height 17
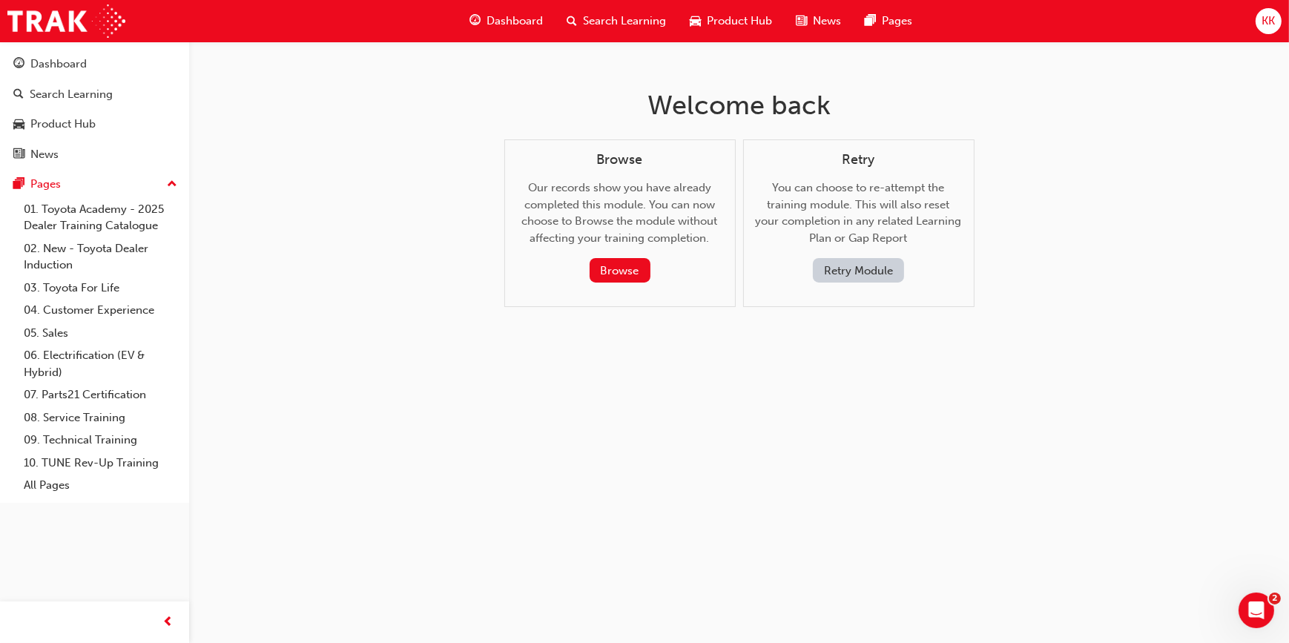
click at [845, 274] on button "Retry Module" at bounding box center [858, 270] width 91 height 24
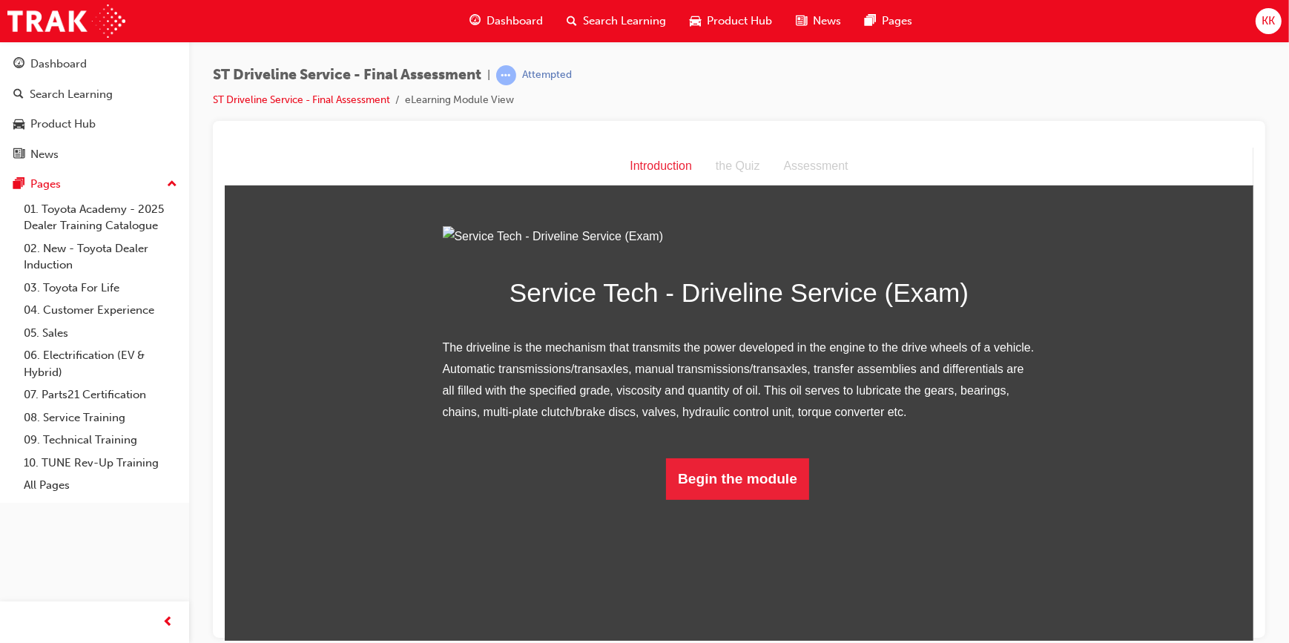
scroll to position [22, 0]
click at [714, 499] on button "Begin the module" at bounding box center [736, 479] width 143 height 42
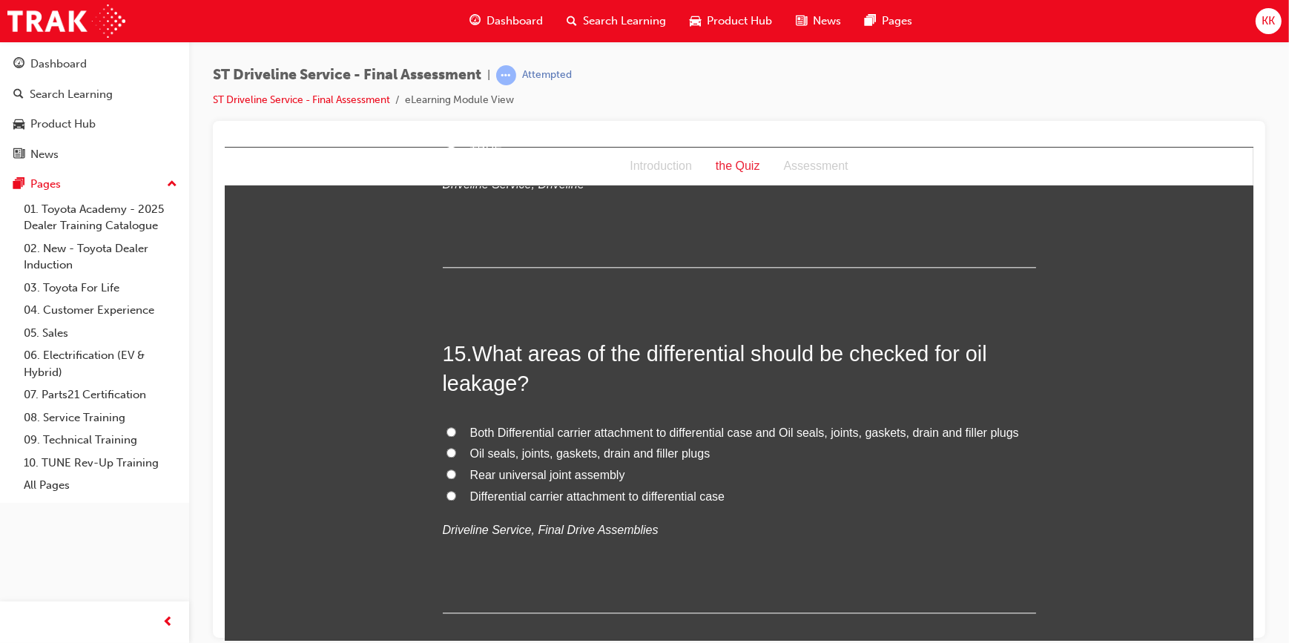
scroll to position [4622, 0]
